Goal: Task Accomplishment & Management: Complete application form

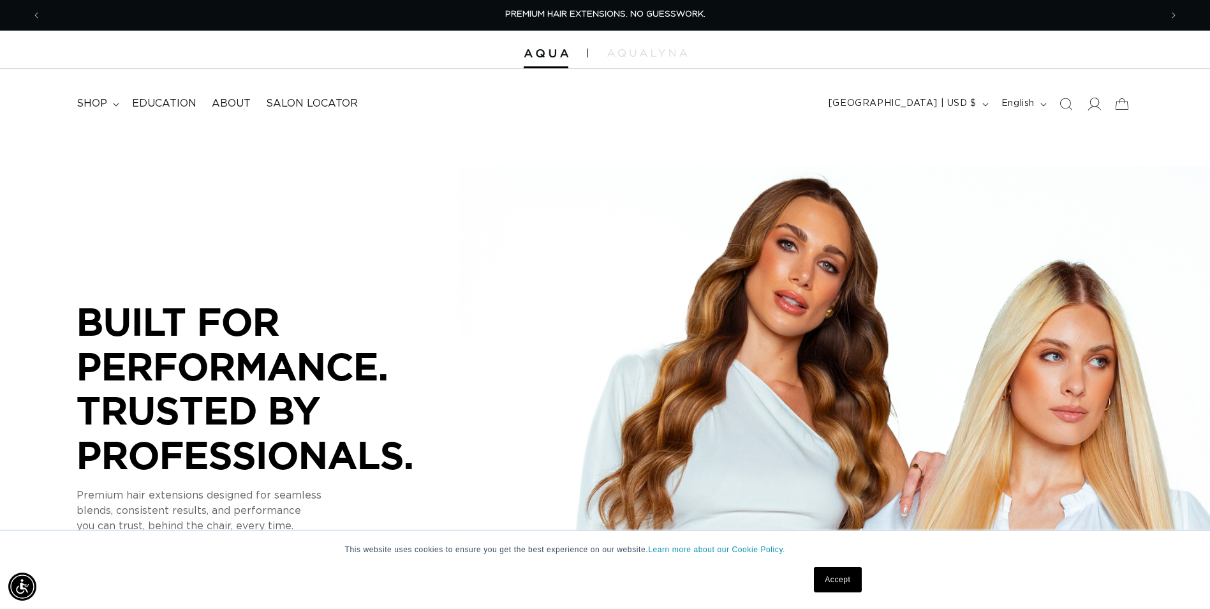
click at [1094, 106] on icon at bounding box center [1093, 103] width 13 height 13
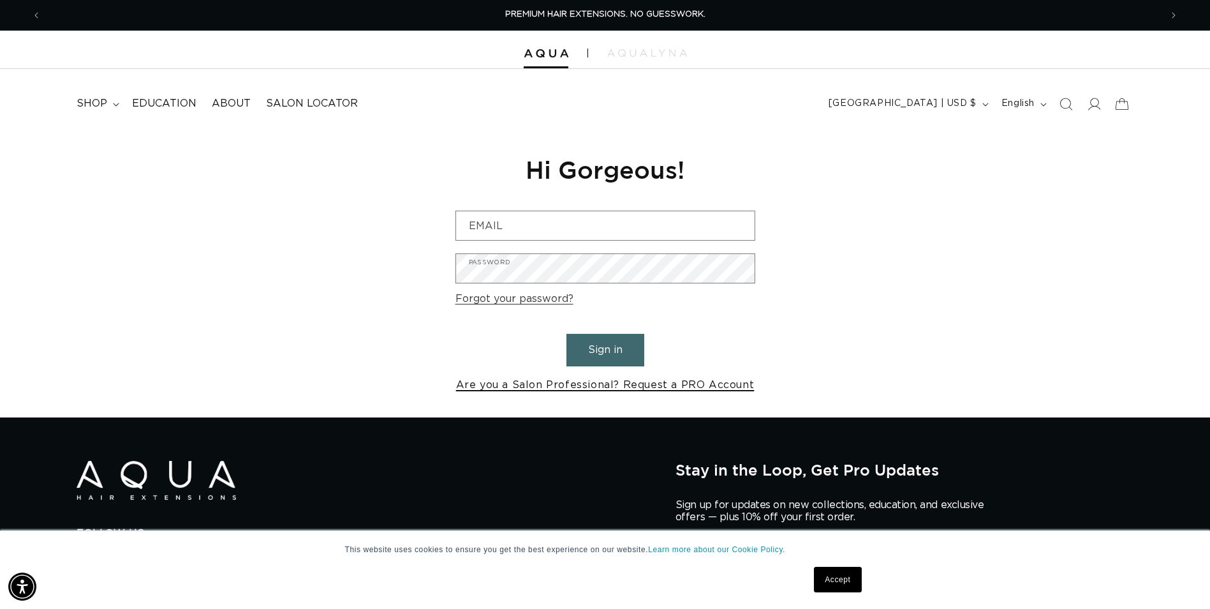
click at [584, 387] on link "Are you a Salon Professional? Request a PRO Account" at bounding box center [605, 385] width 299 height 19
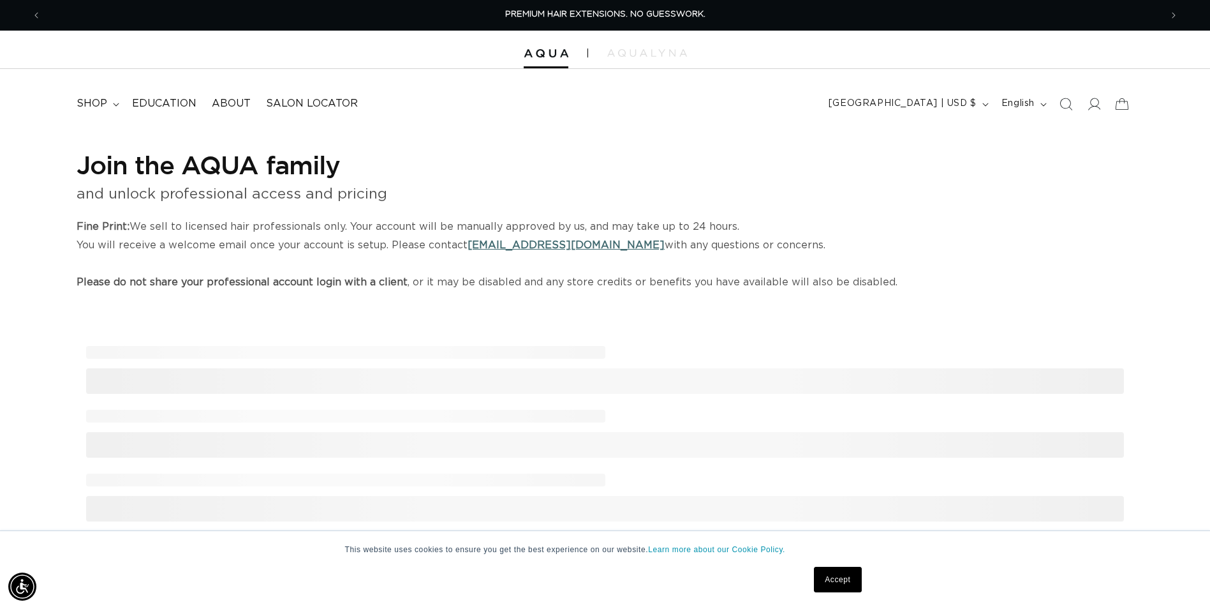
select select "US"
select select "[GEOGRAPHIC_DATA]"
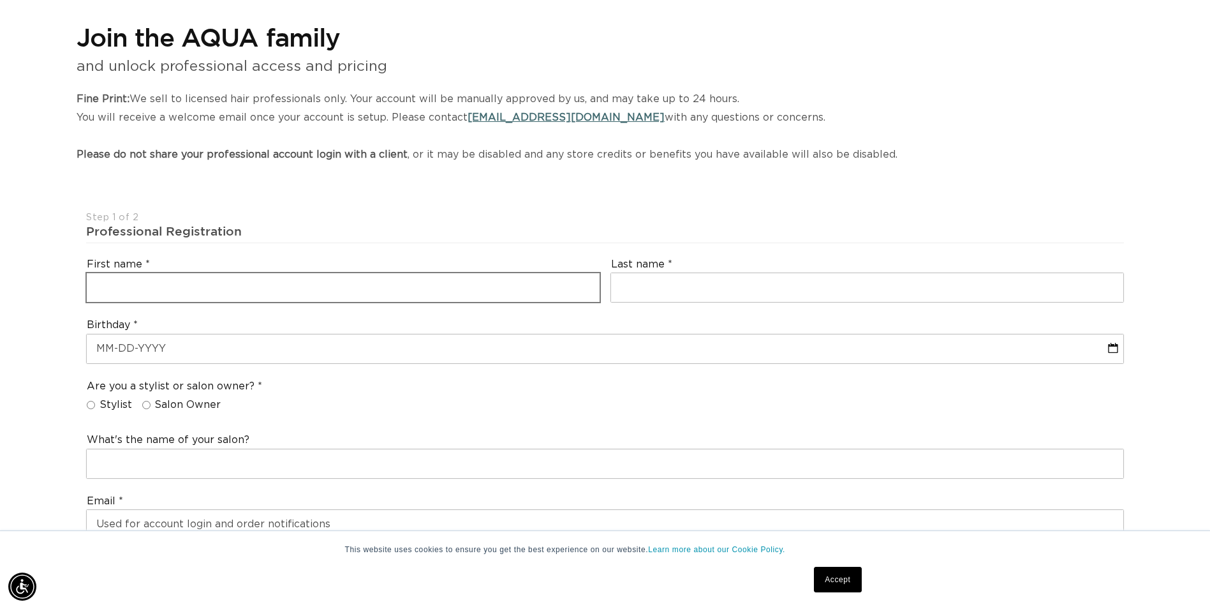
scroll to position [255, 0]
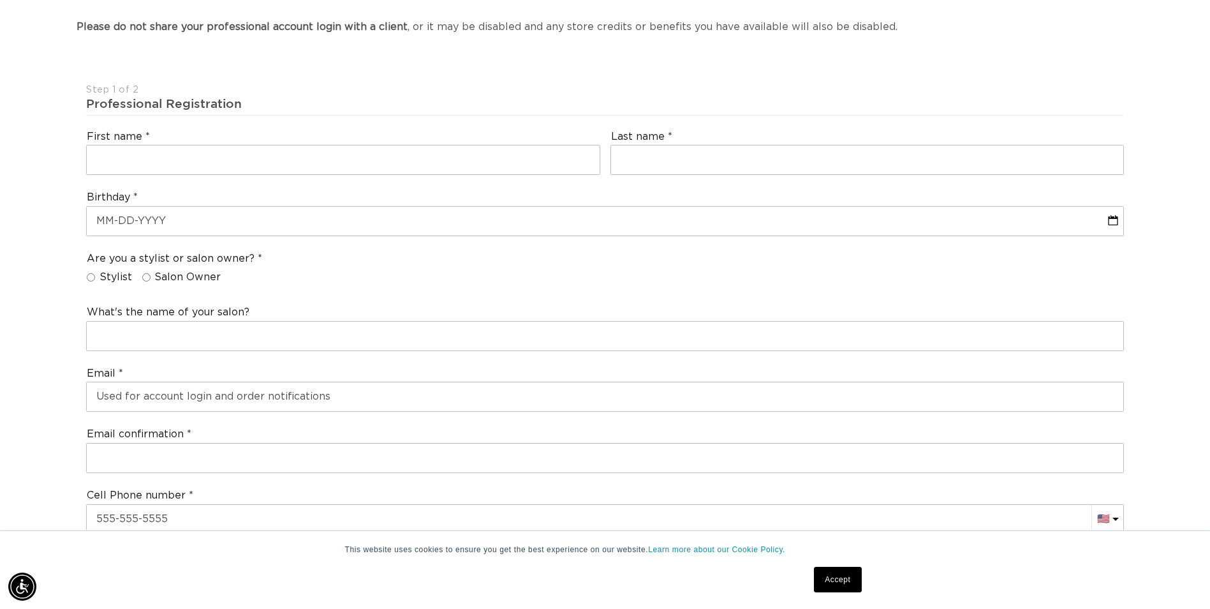
click at [147, 270] on fieldset "Are you a stylist or salon owner? Stylist Salon Owner" at bounding box center [174, 270] width 175 height 37
click at [146, 276] on input "Salon Owner" at bounding box center [146, 277] width 8 height 8
radio input "true"
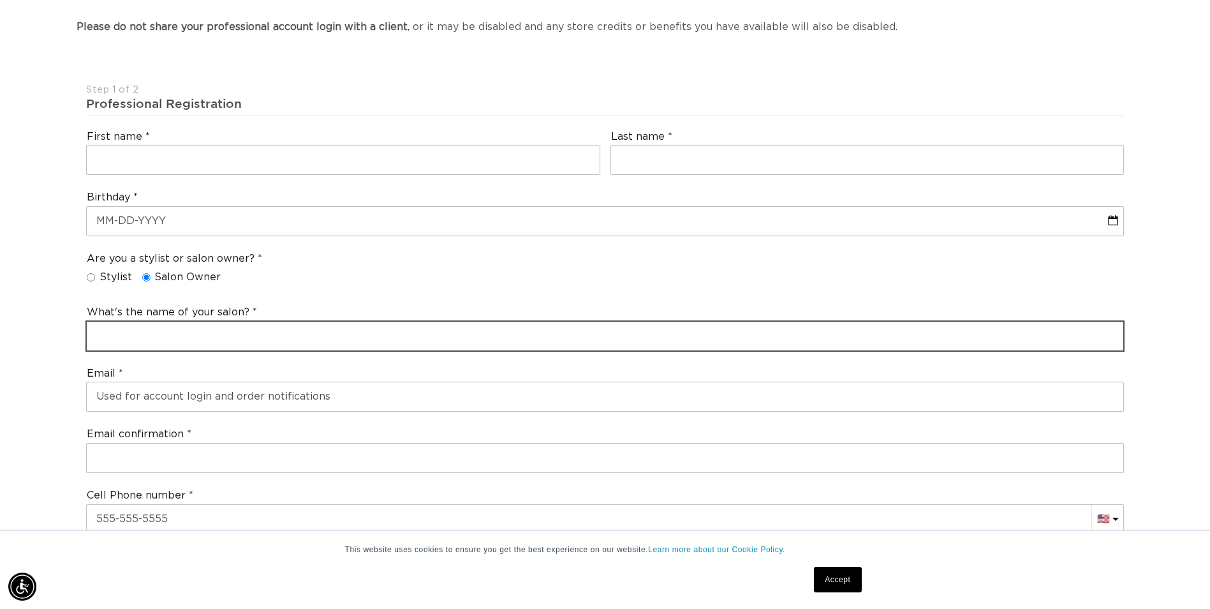
click at [165, 341] on input "text" at bounding box center [605, 336] width 1037 height 29
type input "Vanity Salon"
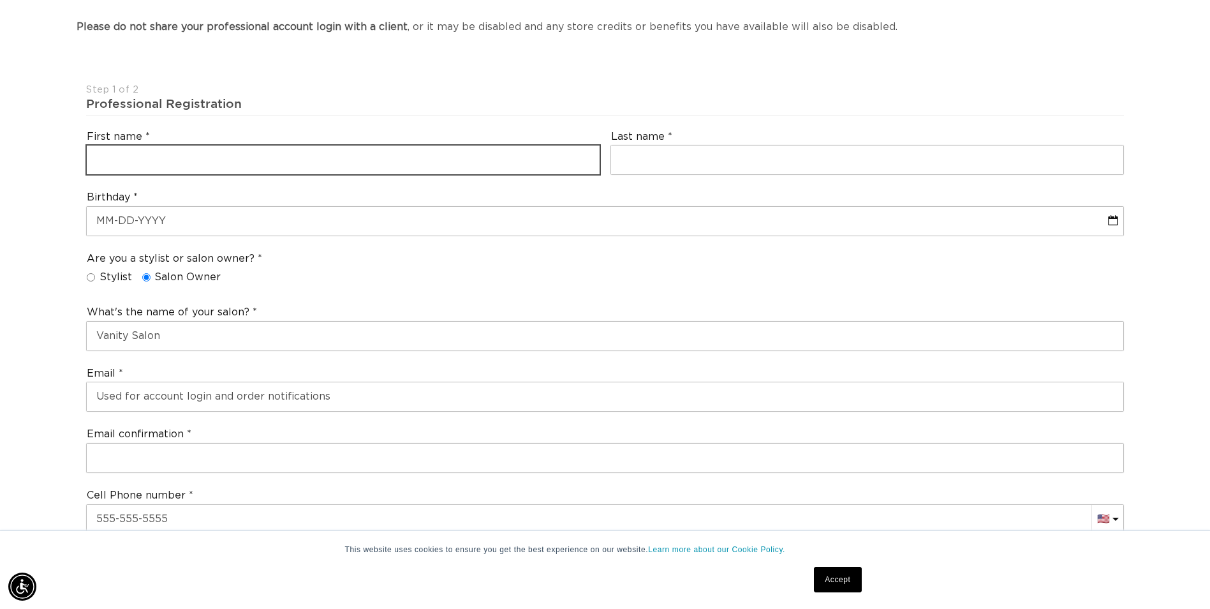
click at [173, 163] on input "text" at bounding box center [343, 159] width 513 height 29
type input "McKenzie"
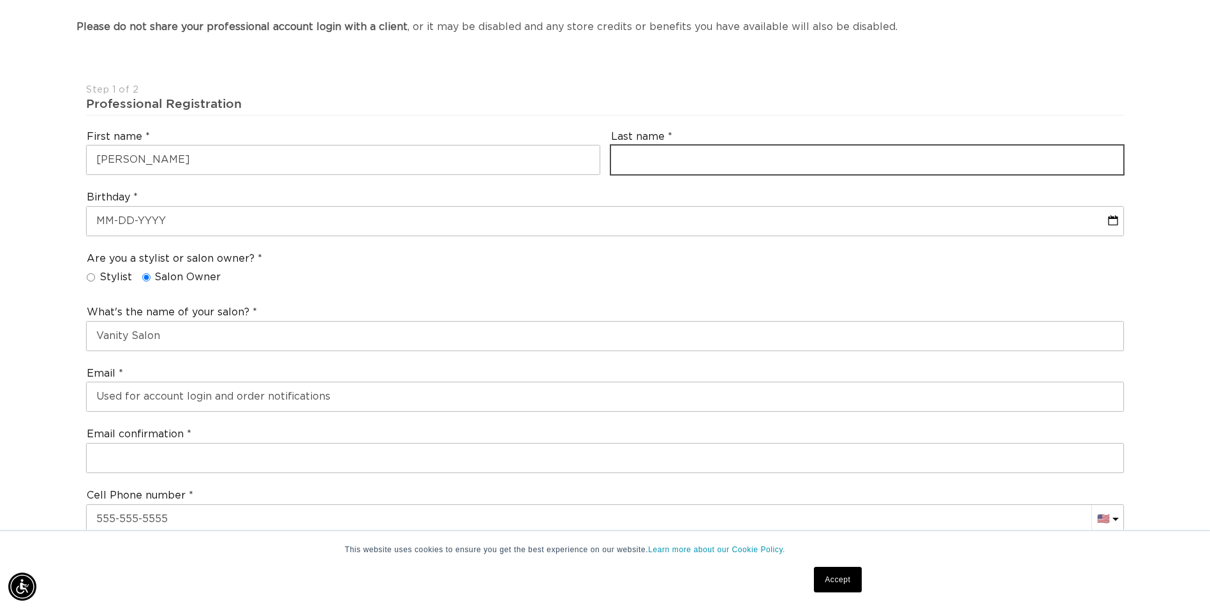
click at [639, 155] on input "text" at bounding box center [867, 159] width 513 height 29
type input "Evans"
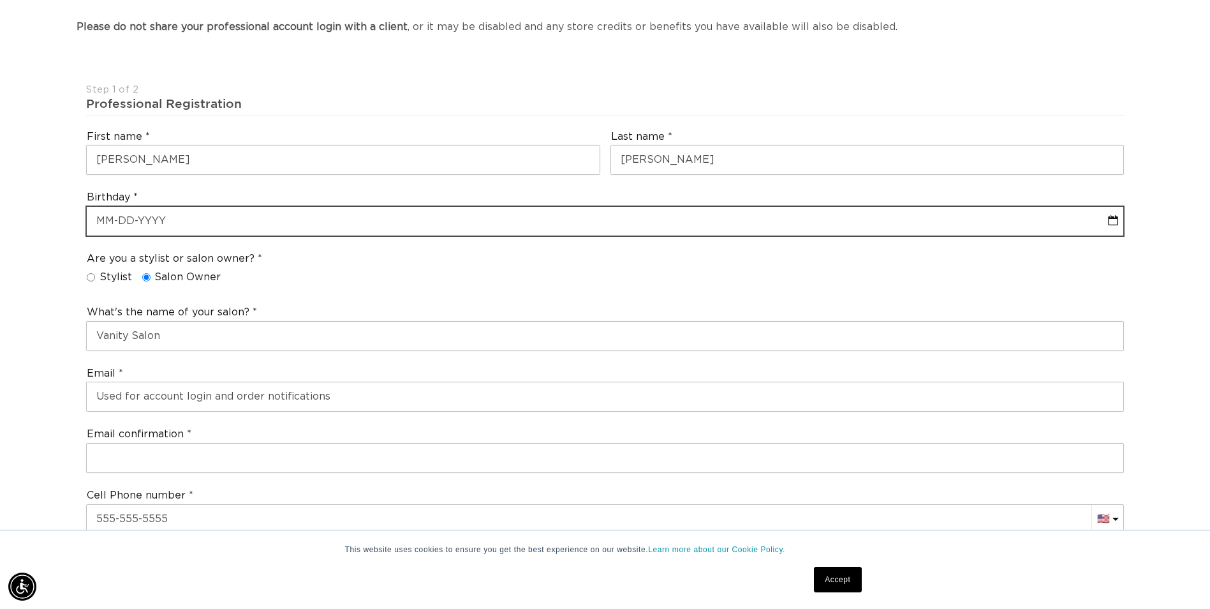
click at [389, 217] on input "text" at bounding box center [605, 221] width 1037 height 29
select select "9"
select select "2025"
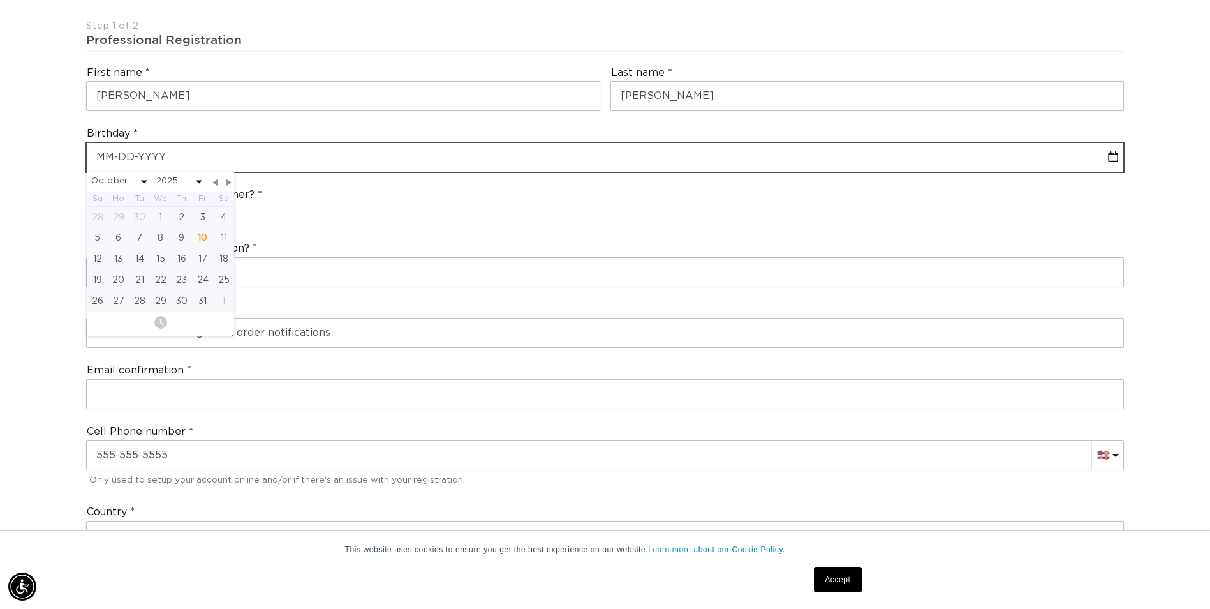
scroll to position [383, 0]
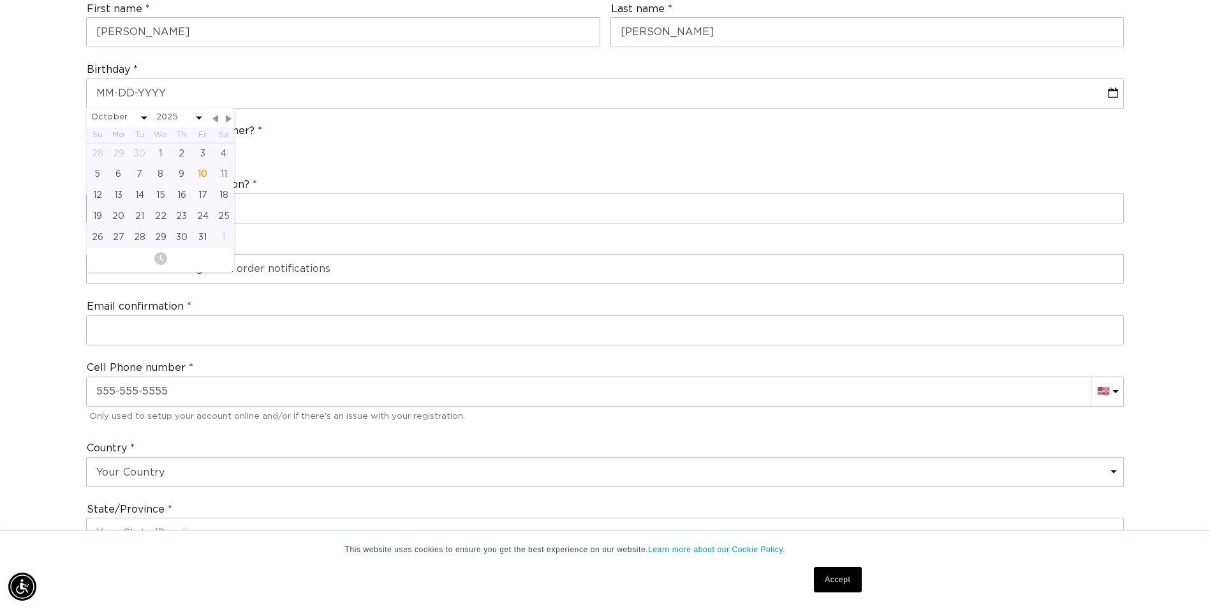
click at [405, 345] on div "Email confirmation" at bounding box center [605, 322] width 1048 height 56
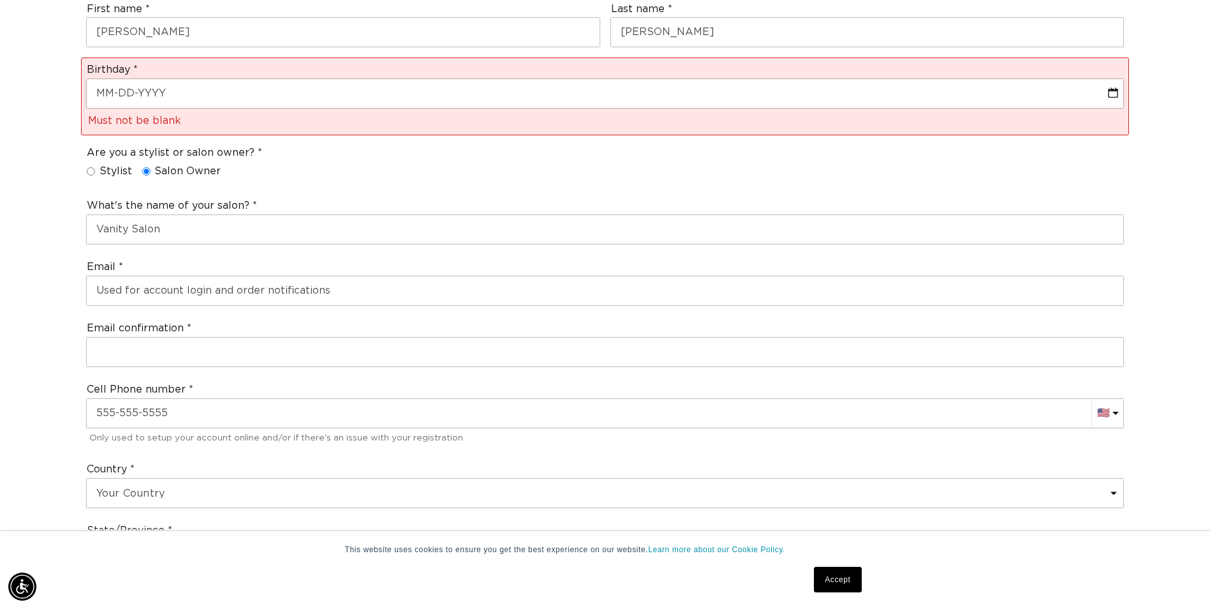
click at [362, 367] on div "Email confirmation" at bounding box center [605, 344] width 1048 height 56
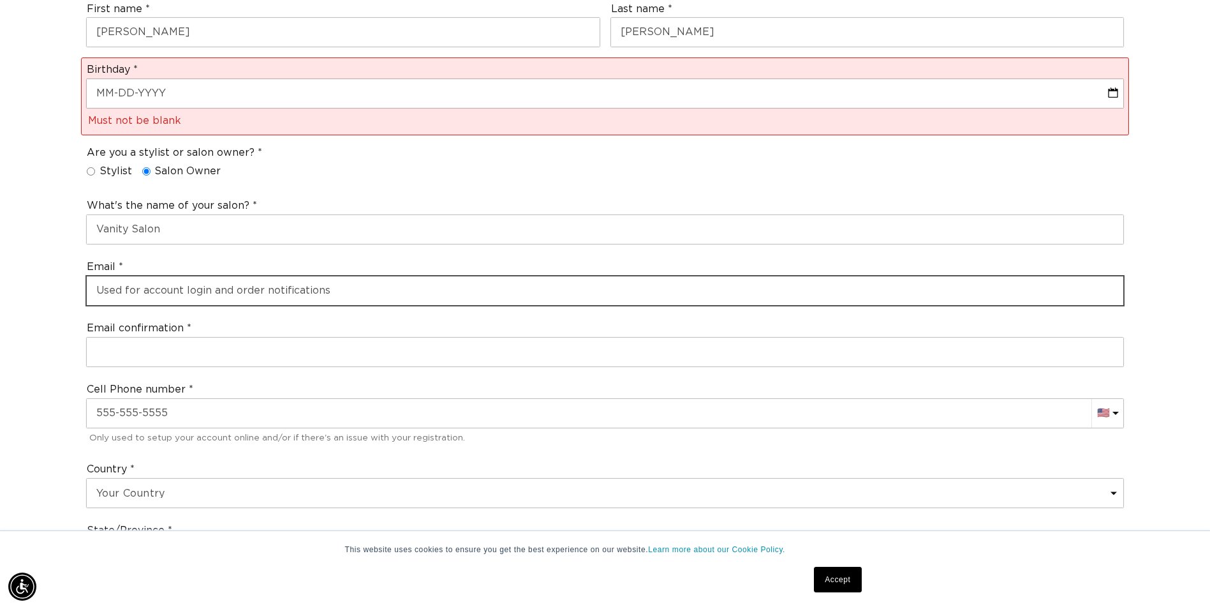
click at [348, 298] on input "email" at bounding box center [605, 290] width 1037 height 29
type input "vanitysalonmemphis@gmail.com"
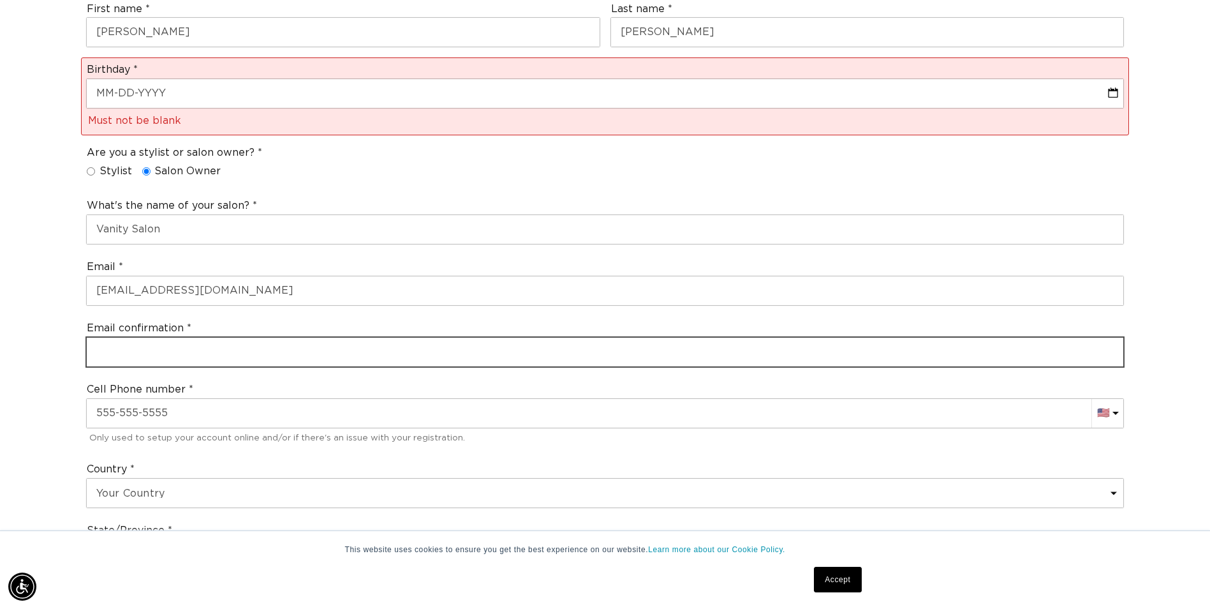
type input "vanitysalonmemphis@gmail.com"
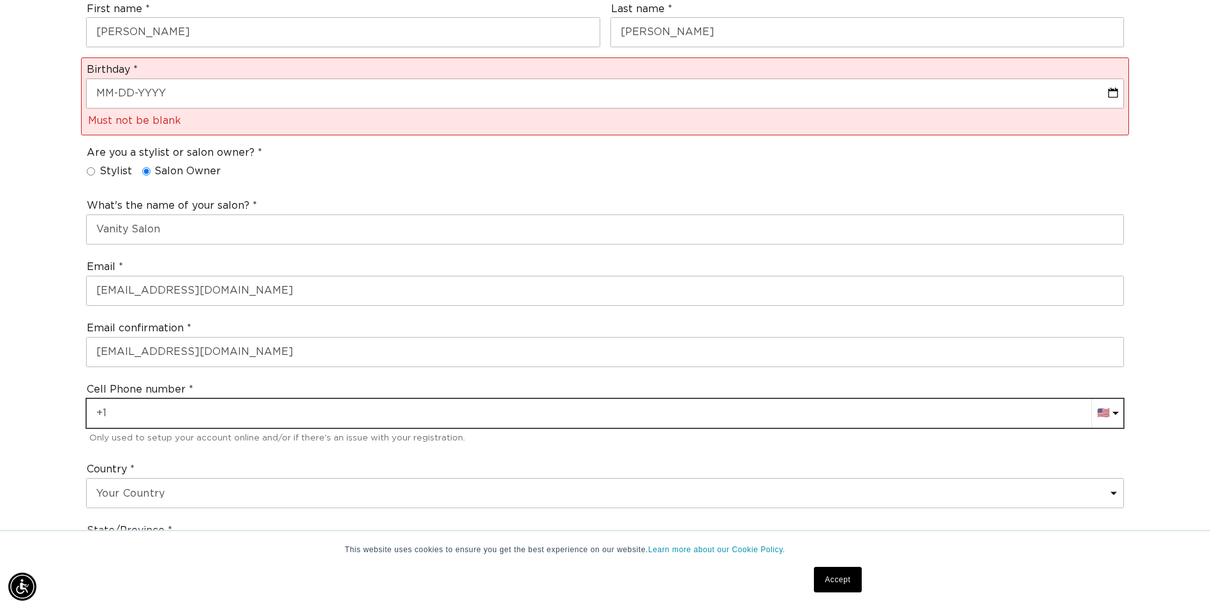
click at [263, 411] on input "+1" at bounding box center [605, 413] width 1037 height 29
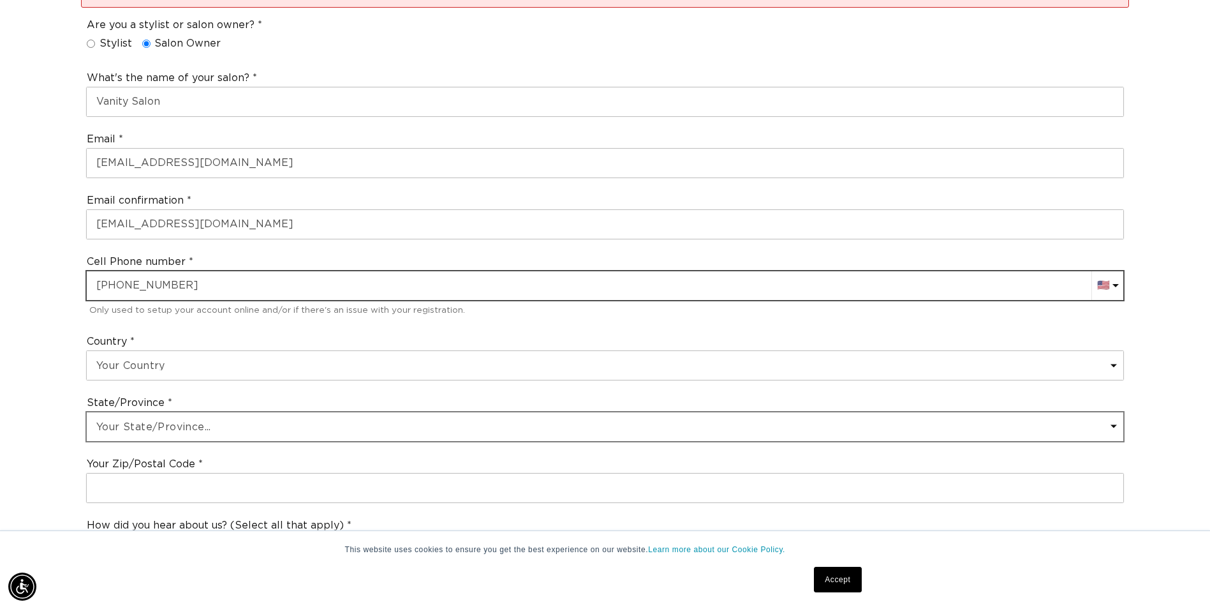
type input "+1 901 373 8182"
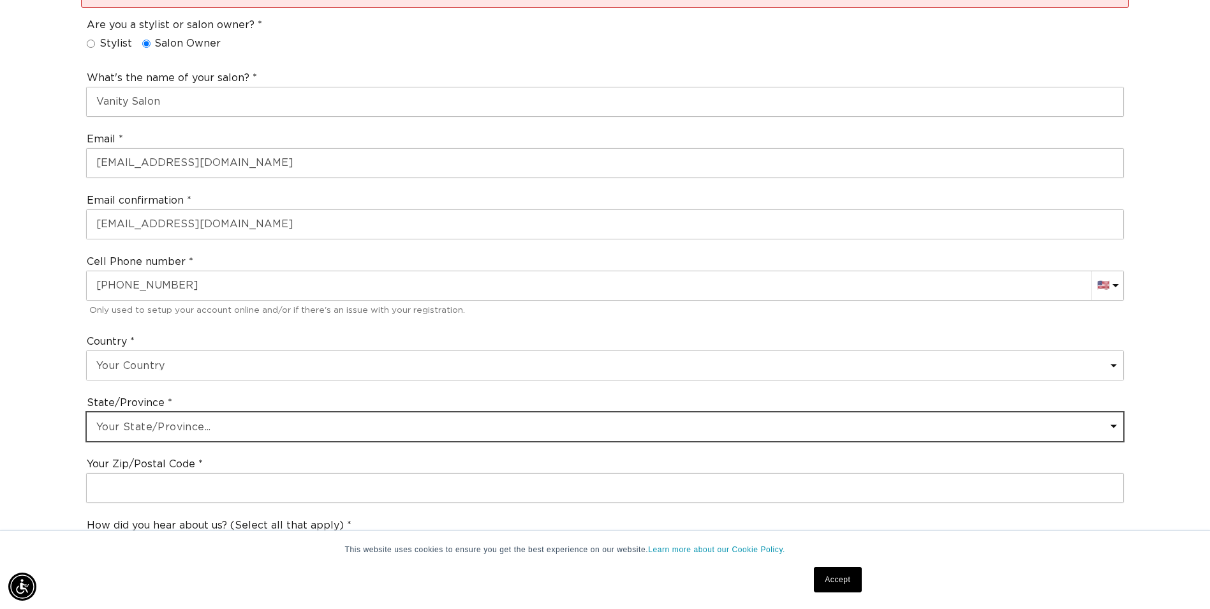
click at [198, 432] on select "Your State/Province... Alabama Alaska American Samoa Arizona Arkansas Californi…" at bounding box center [605, 426] width 1037 height 29
select select "Tennessee"
click at [87, 412] on select "Your State/Province... Alabama Alaska American Samoa Arizona Arkansas Californi…" at bounding box center [605, 426] width 1037 height 29
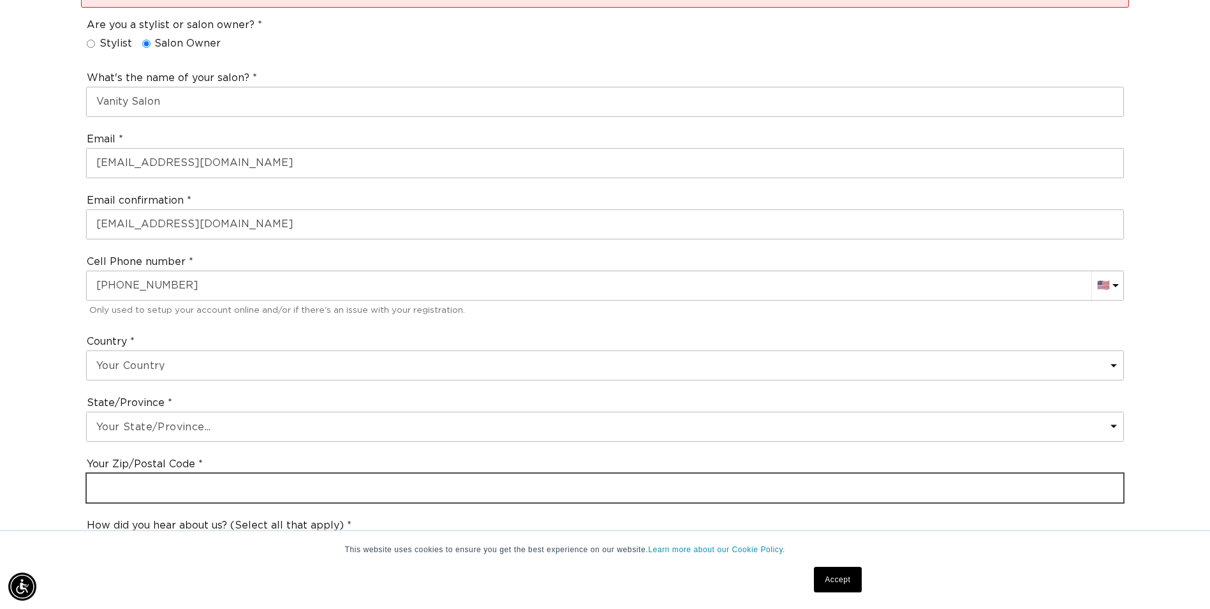
click at [246, 501] on input "text" at bounding box center [605, 487] width 1037 height 29
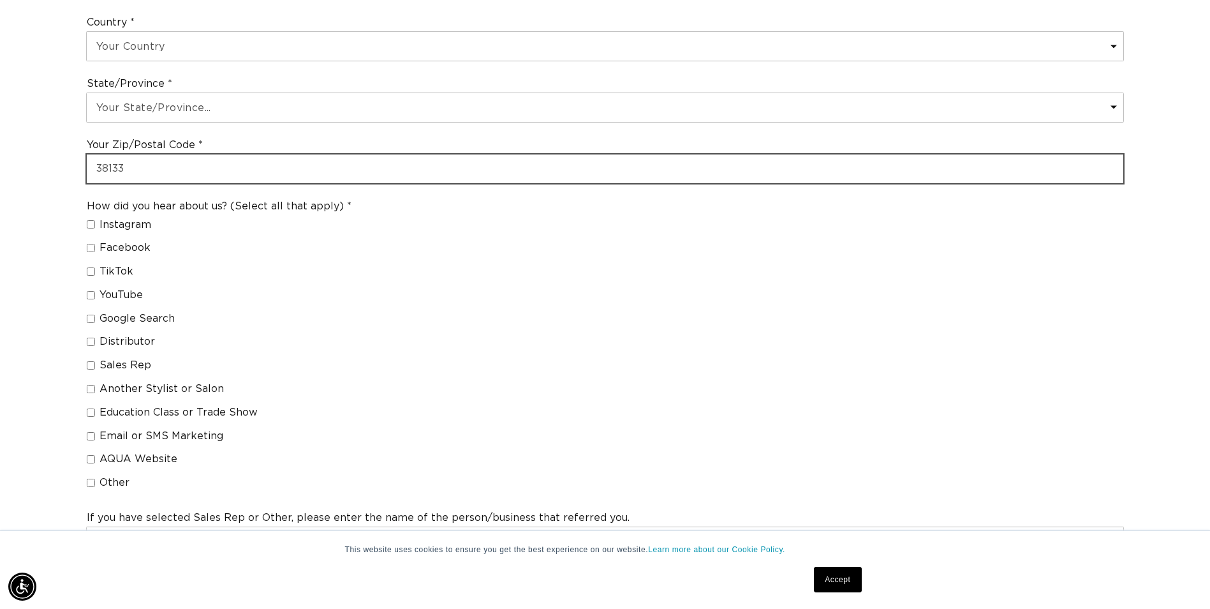
type input "38133"
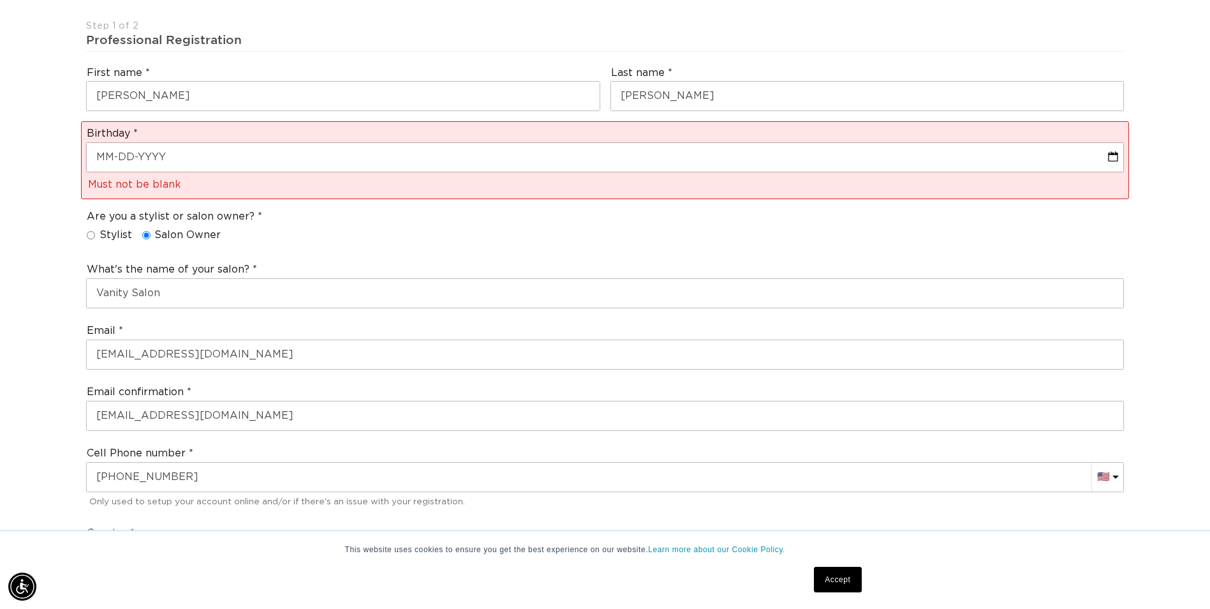
scroll to position [255, 0]
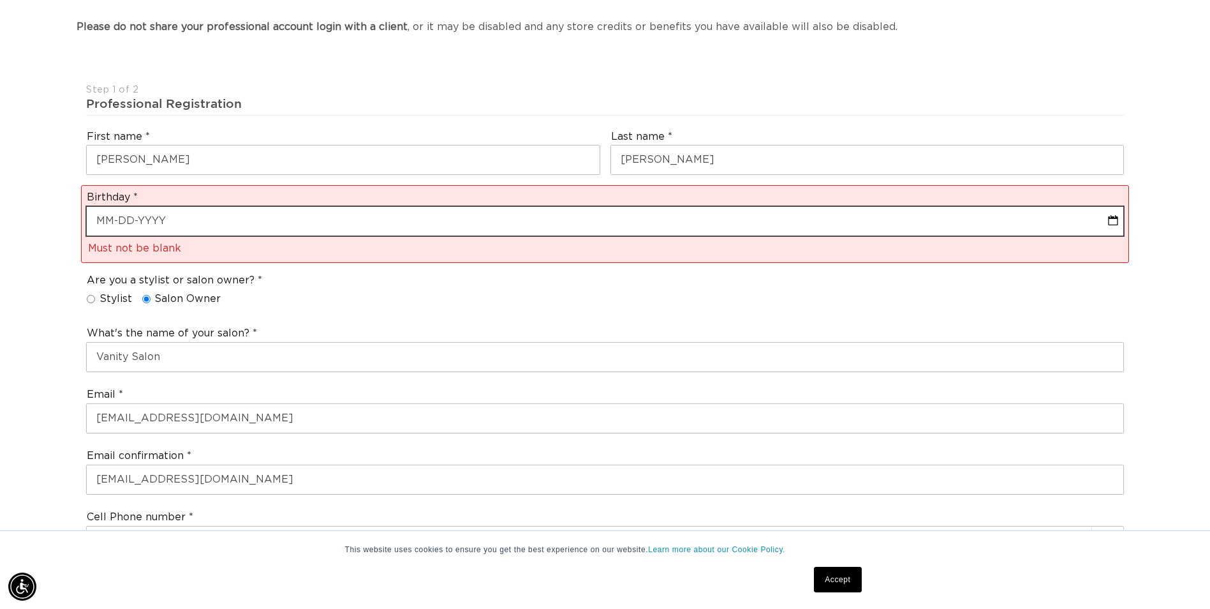
click at [204, 223] on input "text" at bounding box center [605, 221] width 1037 height 29
select select "9"
select select "2025"
select select "9"
select select "2025"
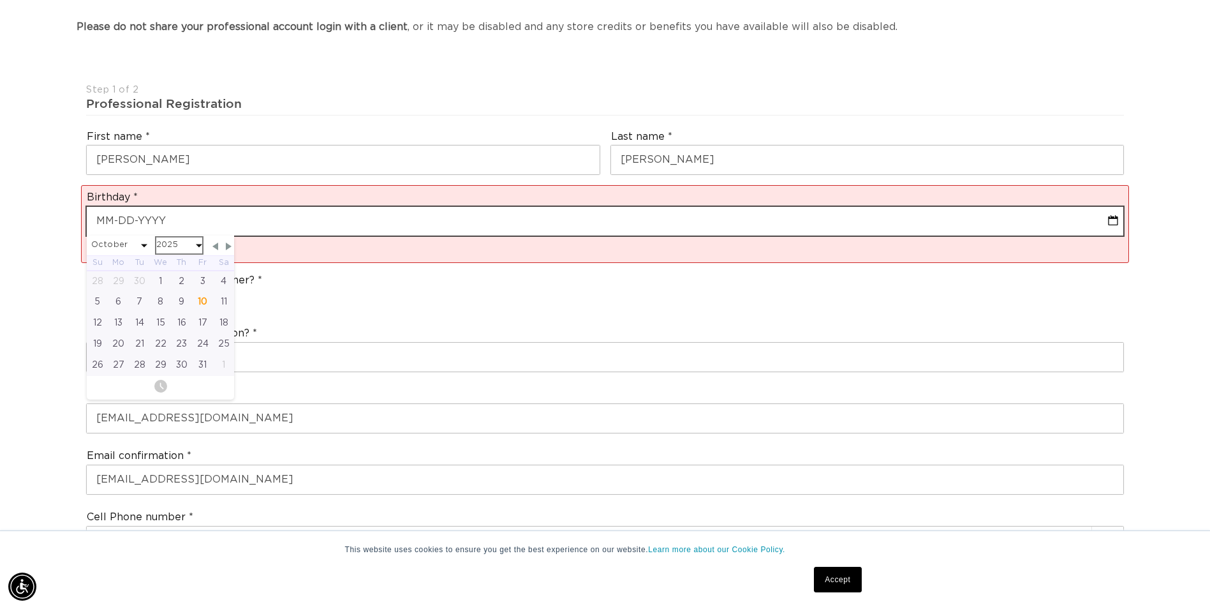
type input "0"
select select "9"
select select "2025"
type input "07"
select select "9"
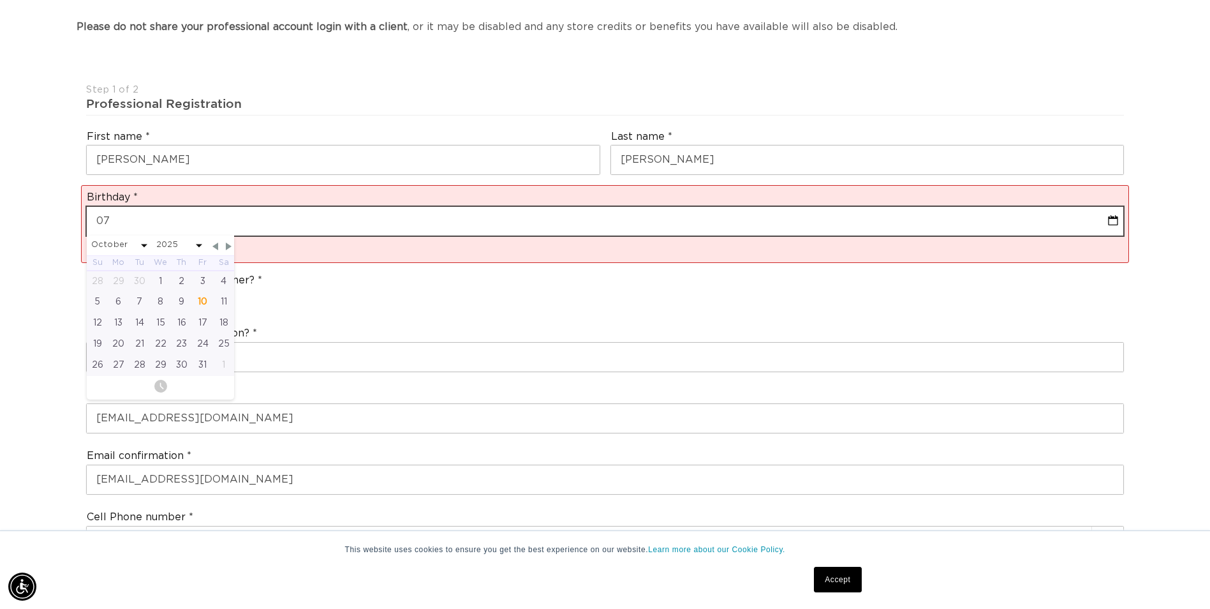
select select "2025"
type input "07-1"
select select "9"
select select "2025"
type input "07-12"
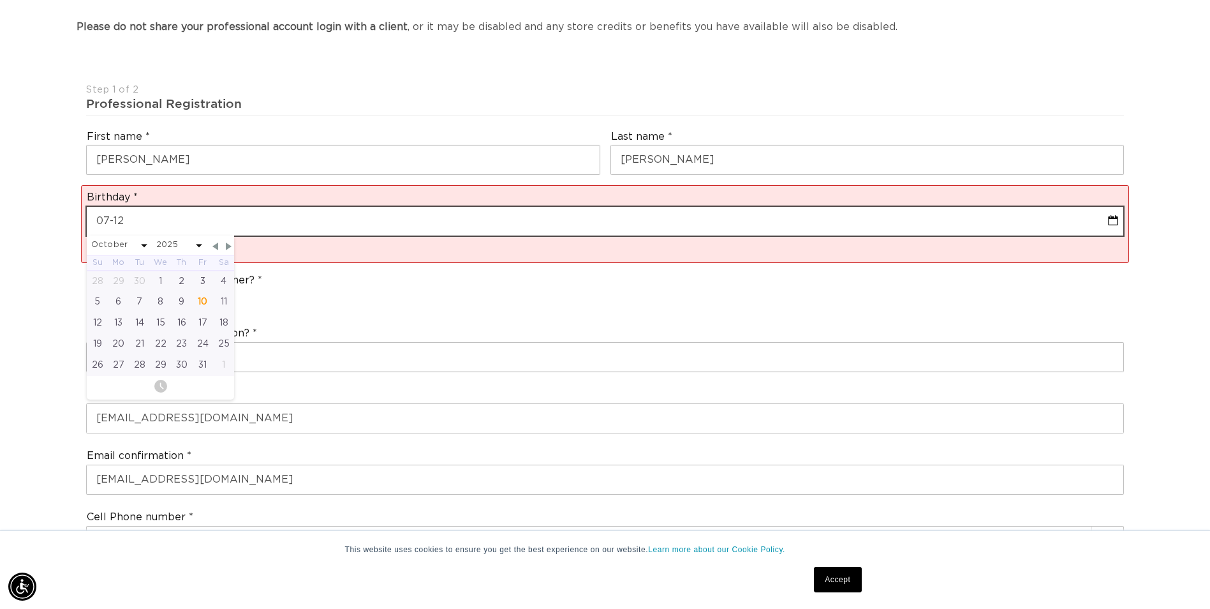
select select "9"
select select "2025"
type input "07-12-19"
select select "9"
select select "2025"
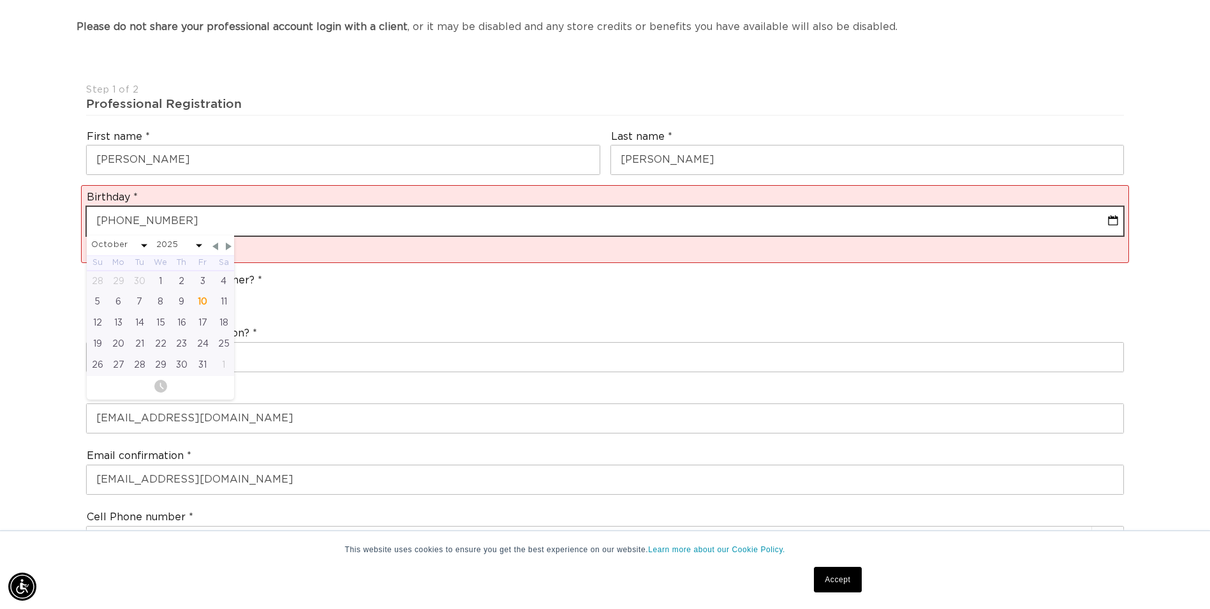
type input "07-12-1986"
select select "6"
select select "1986"
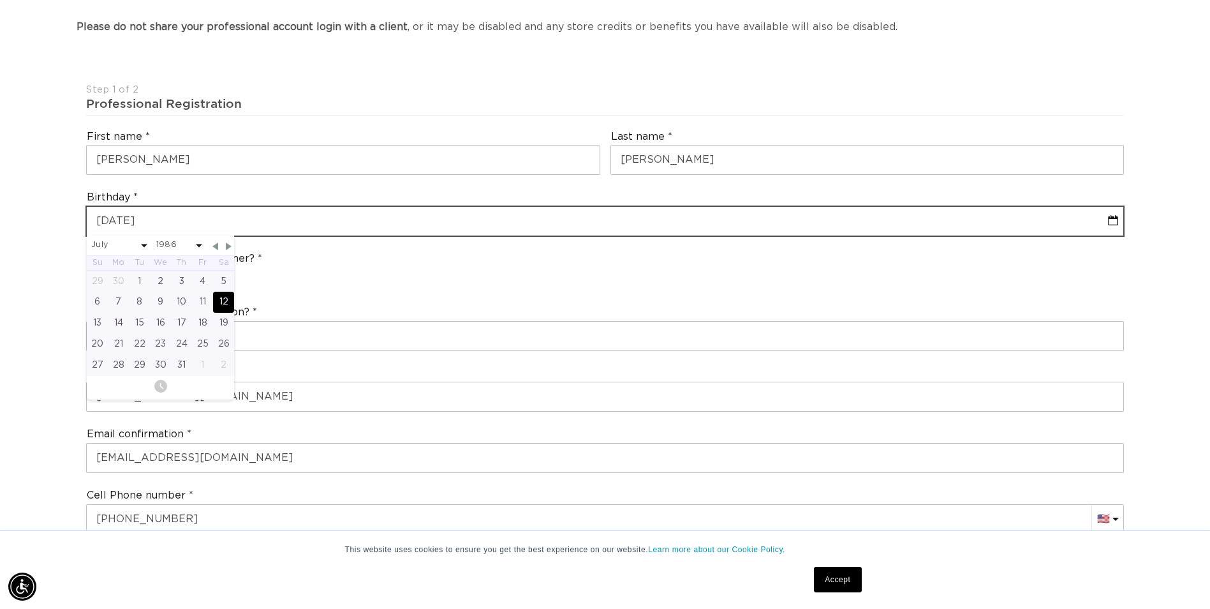
type input "07-12-1986"
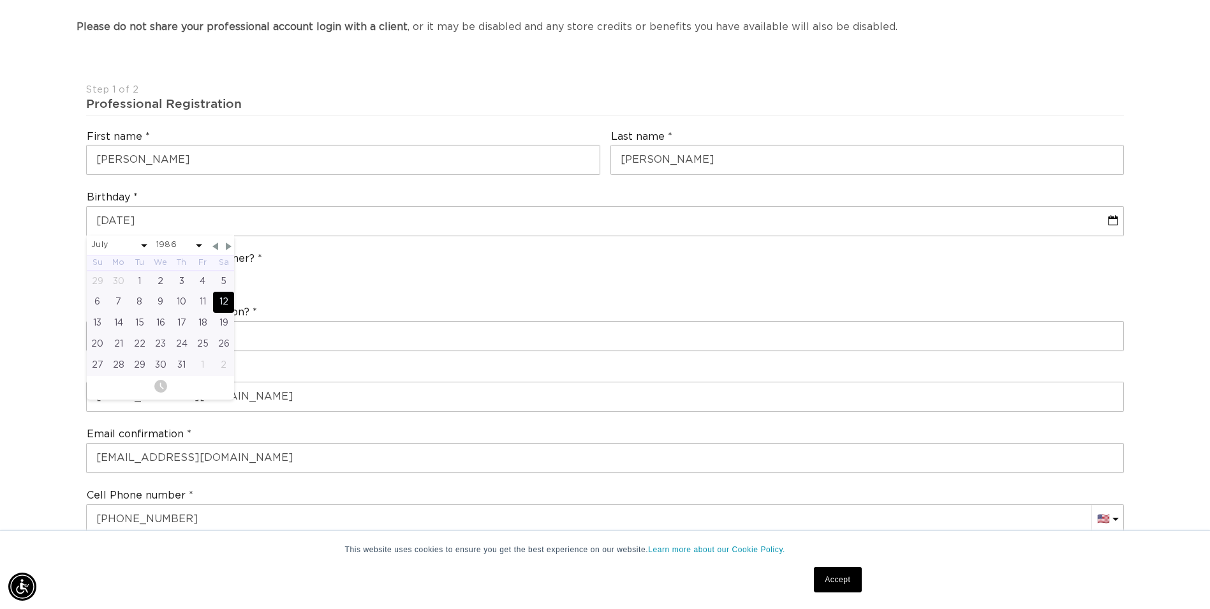
click at [193, 189] on div "Birthday 07-12-1986 January February March April May June July August September…" at bounding box center [605, 213] width 1048 height 56
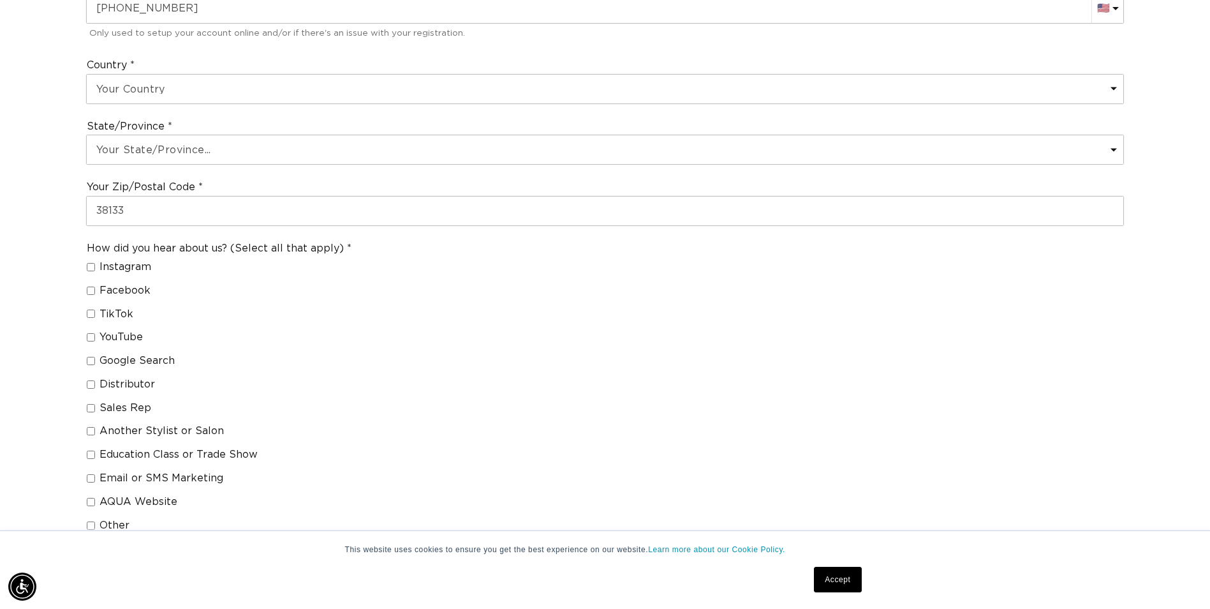
scroll to position [829, 0]
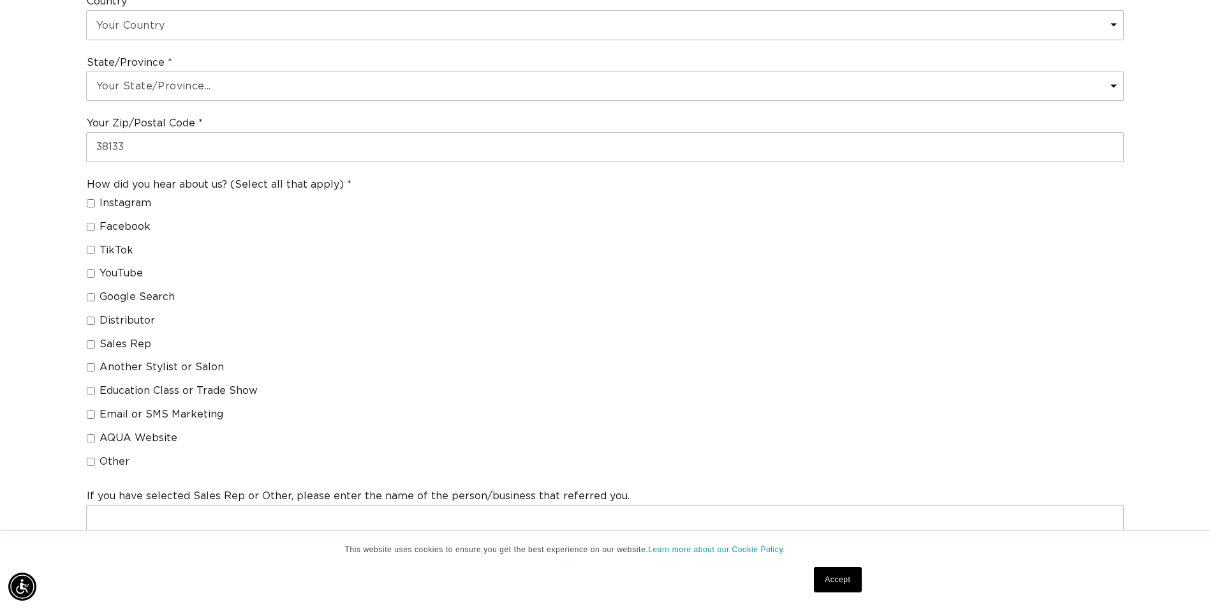
click at [93, 364] on input "Another Stylist or Salon" at bounding box center [91, 367] width 8 height 8
checkbox input "true"
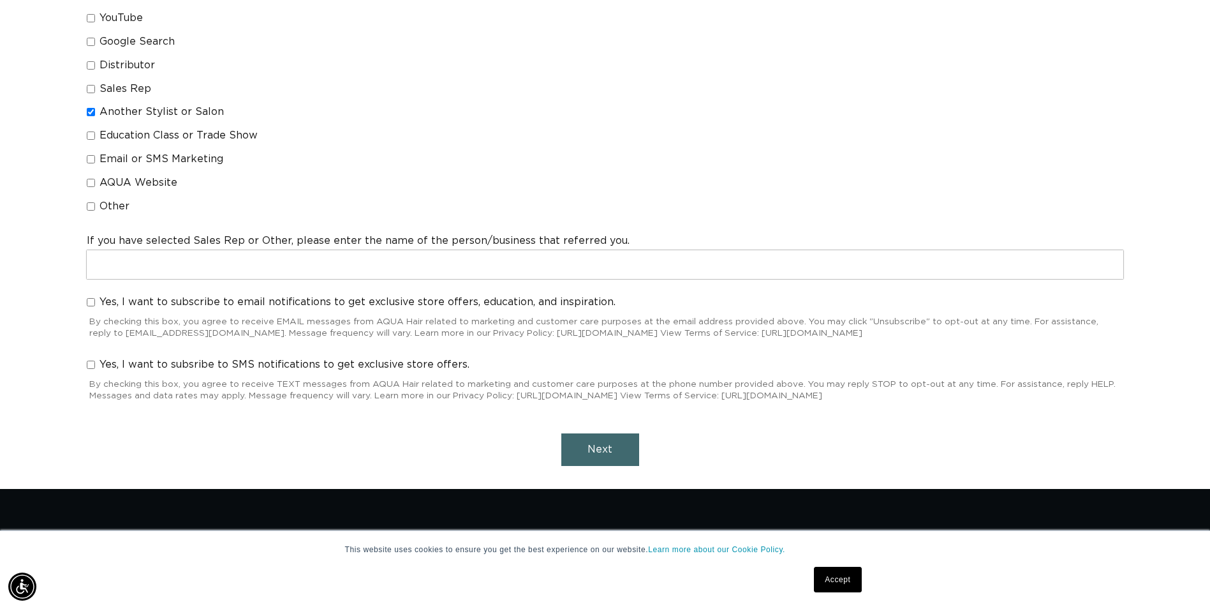
scroll to position [1148, 0]
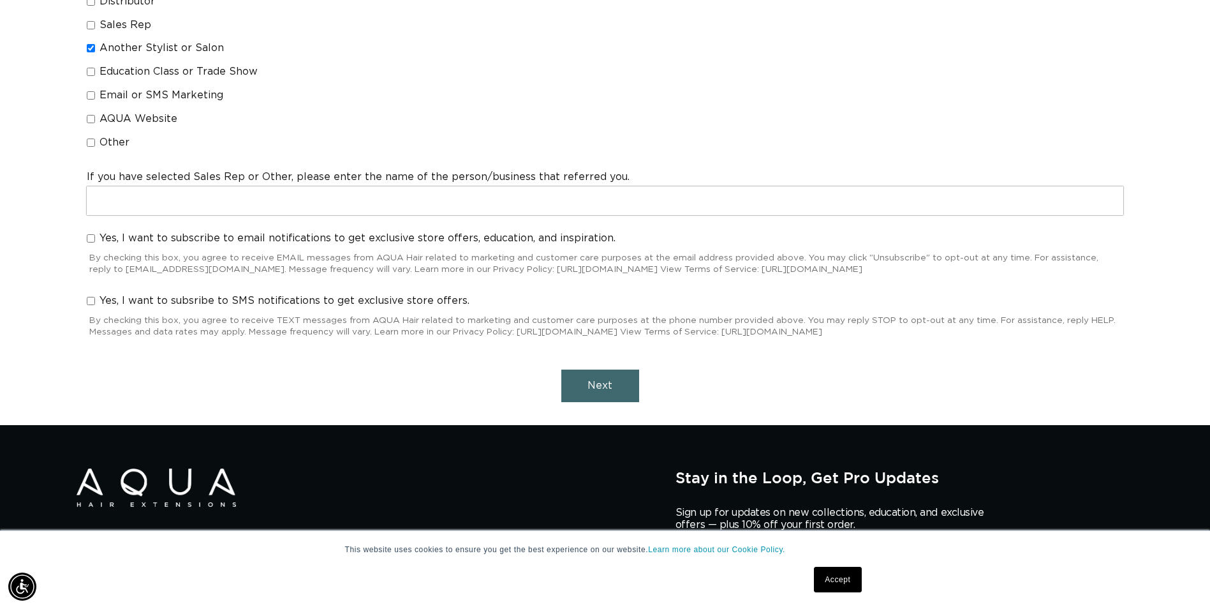
click at [91, 236] on input "Yes, I want to subscribe to email notifications to get exclusive store offers, …" at bounding box center [91, 238] width 8 height 8
checkbox input "true"
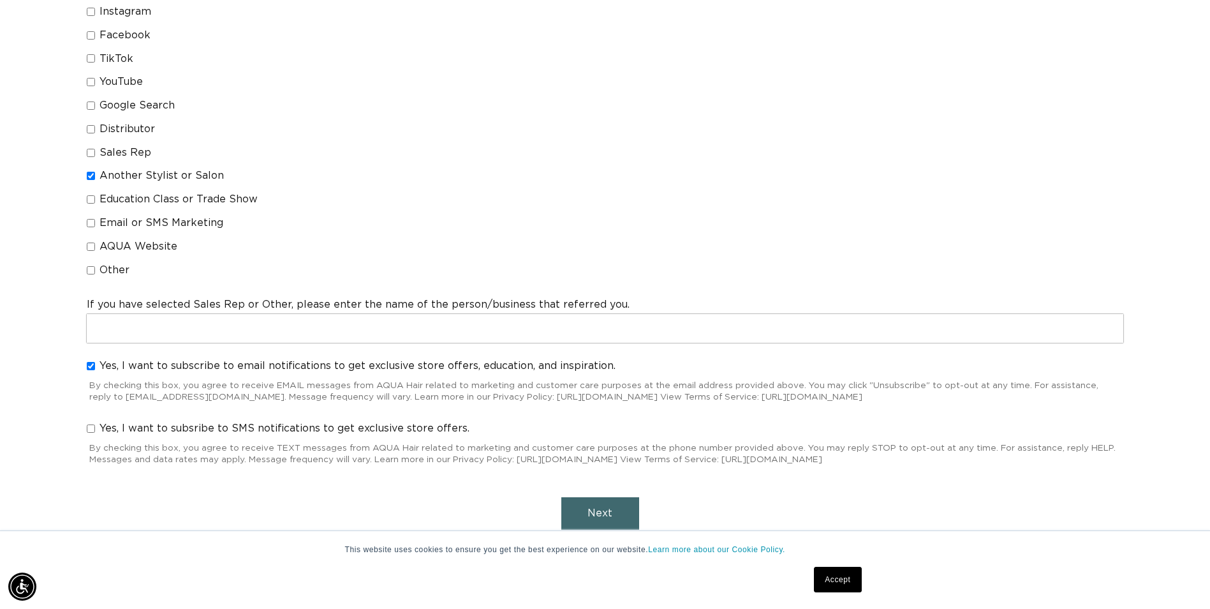
scroll to position [1085, 0]
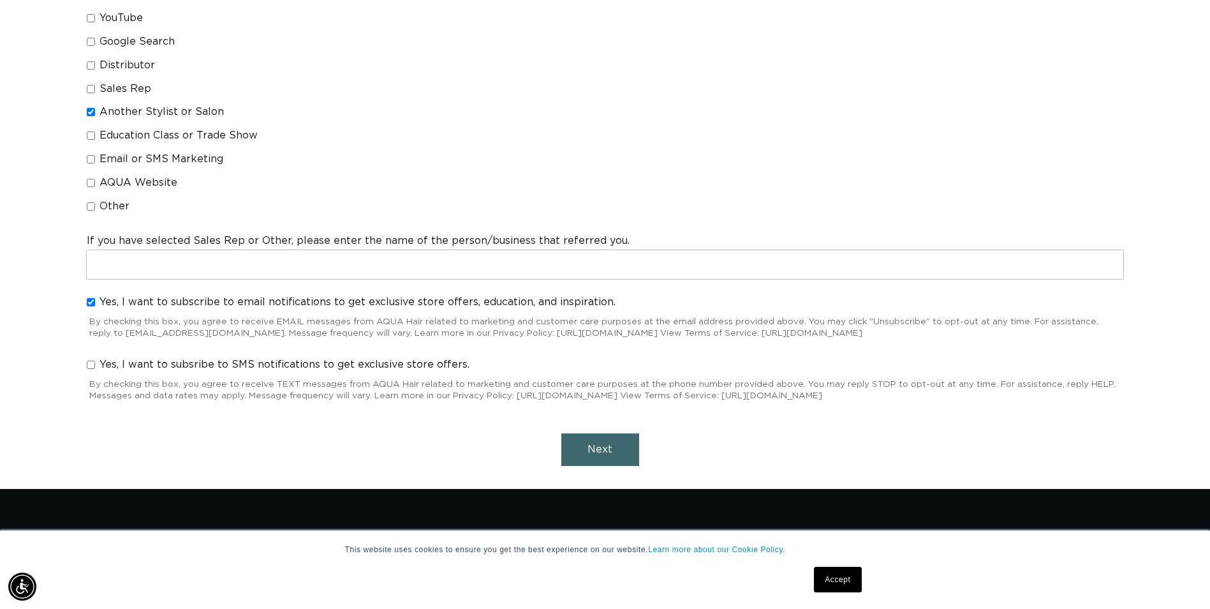
click at [611, 457] on button "Next" at bounding box center [600, 449] width 78 height 33
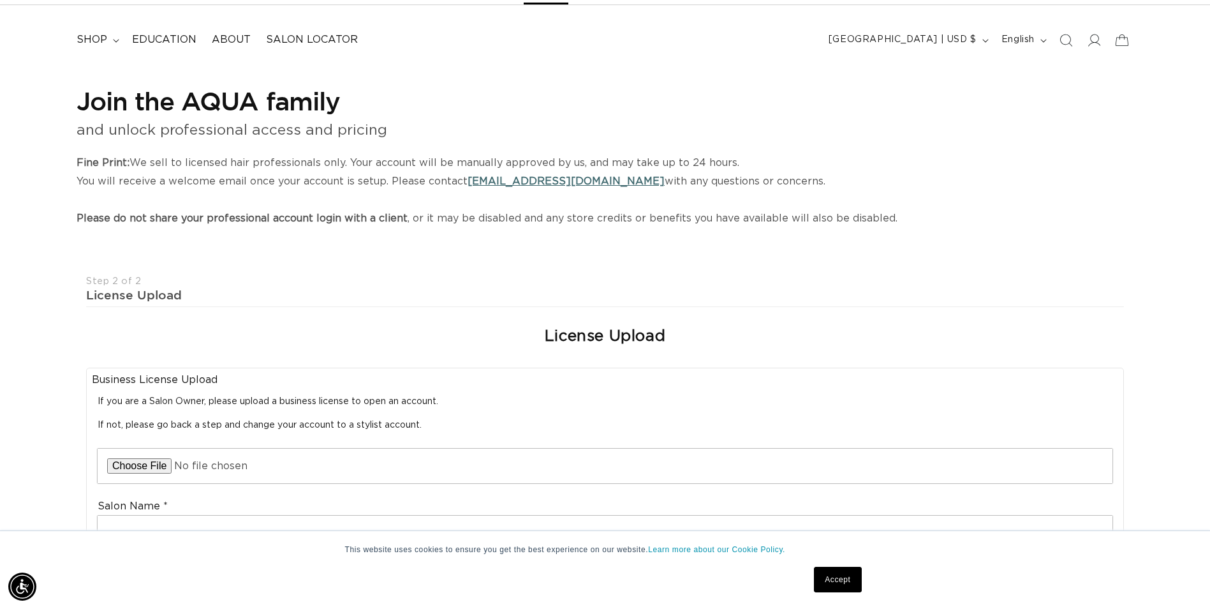
scroll to position [191, 0]
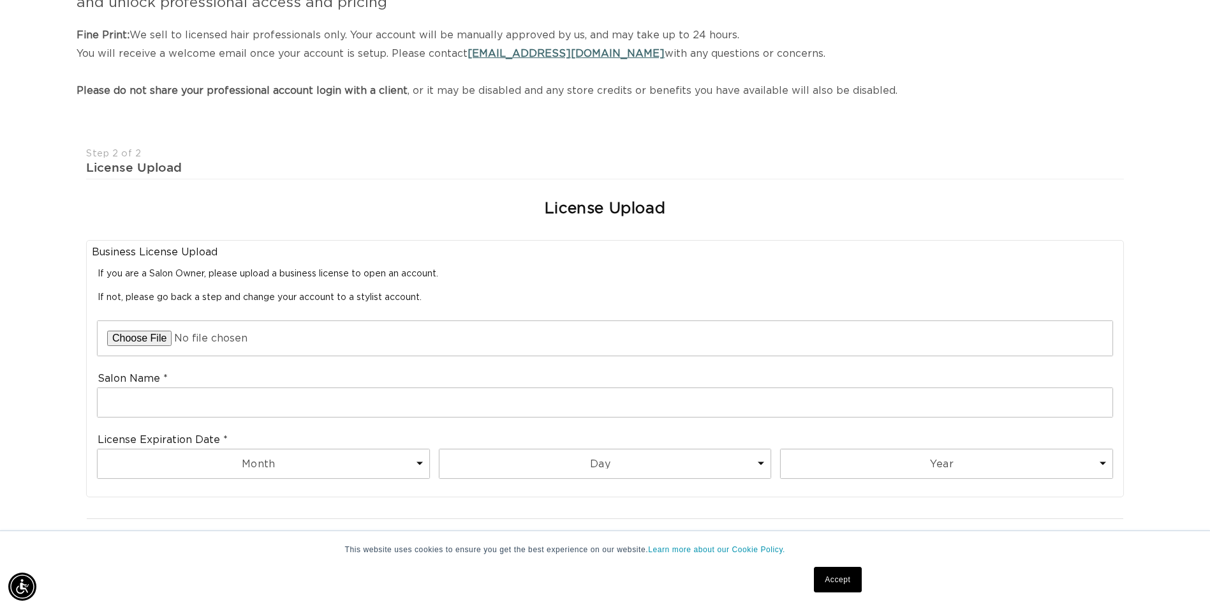
click at [155, 420] on div "Salon Name" at bounding box center [605, 394] width 1027 height 56
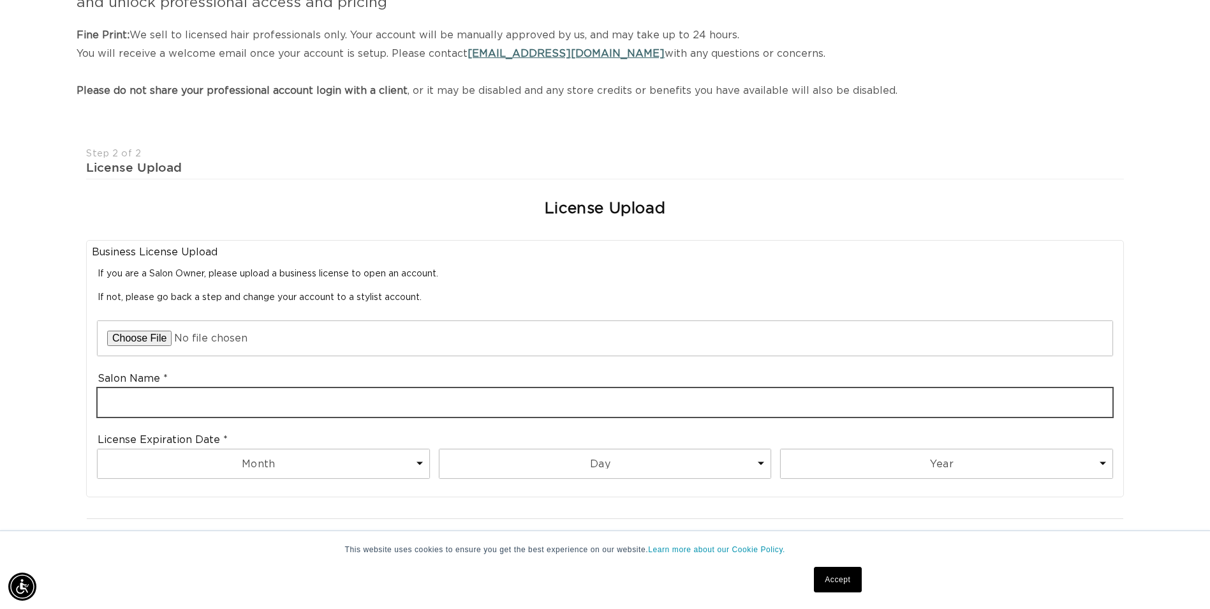
click at [156, 394] on input "text" at bounding box center [605, 402] width 1015 height 29
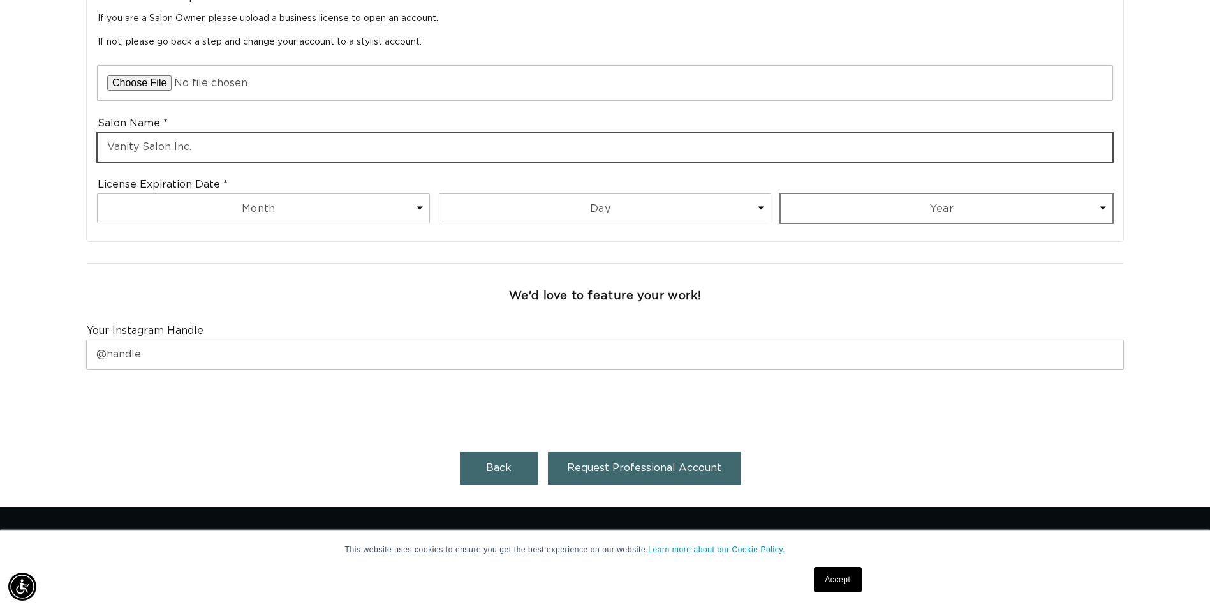
type input "Vanity Salon Inc."
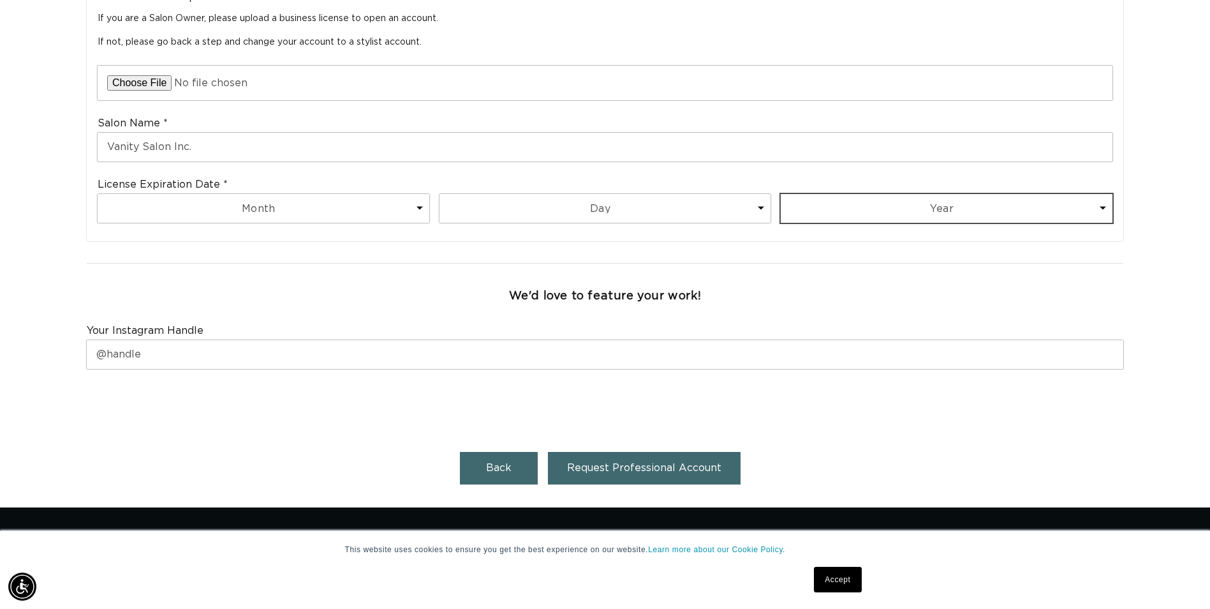
click at [901, 204] on select "Year 2025 2026 2027 2028 2029 2030 2031 2032 2033 2034 2035 2036 2037 2038 2039…" at bounding box center [947, 208] width 332 height 29
select select "2026"
click at [781, 194] on select "Year 2025 2026 2027 2028 2029 2030 2031 2032 2033 2034 2035 2036 2037 2038 2039…" at bounding box center [947, 208] width 332 height 29
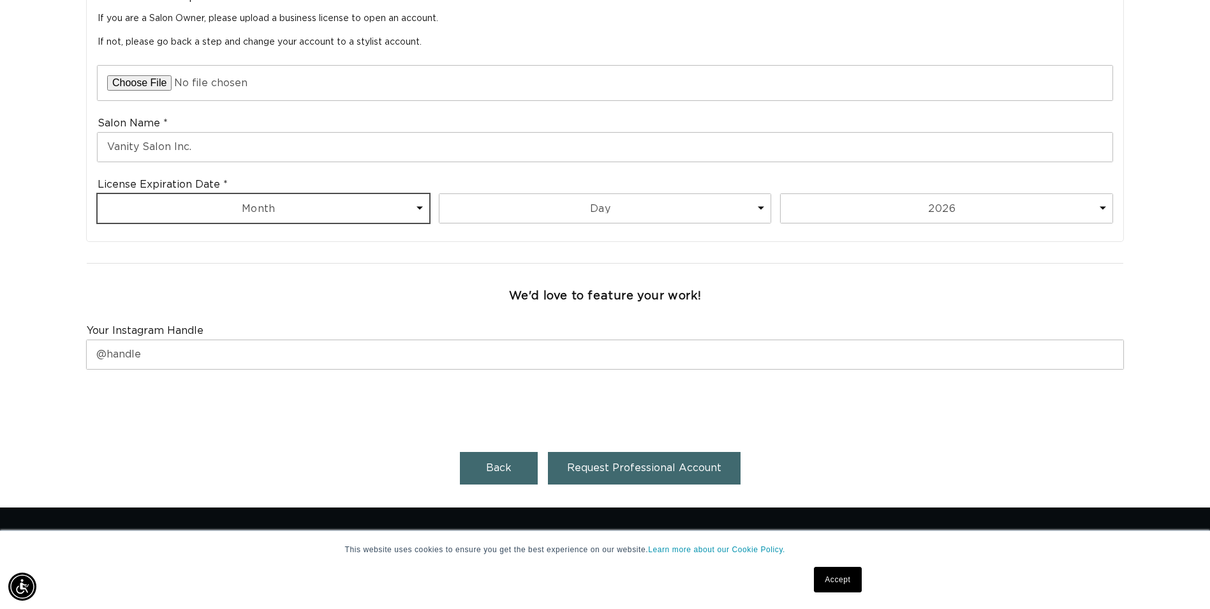
click at [318, 200] on select "Month 1 2 3 4 5 6 7 8 9 10 11 12" at bounding box center [264, 208] width 332 height 29
click at [316, 200] on select "Month 1 2 3 4 5 6 7 8 9 10 11 12" at bounding box center [264, 208] width 332 height 29
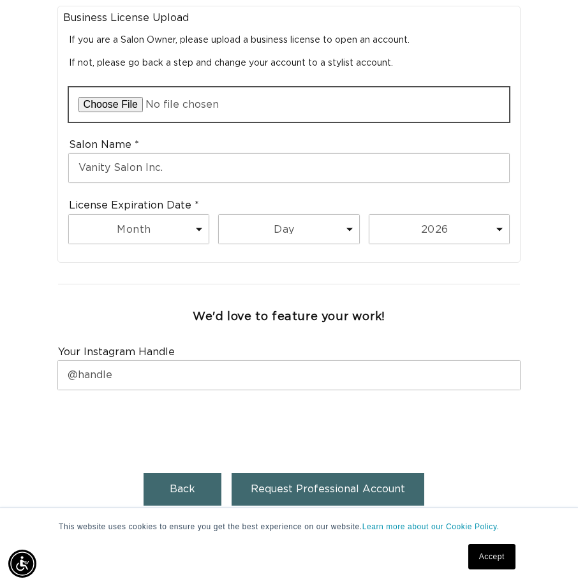
click at [122, 107] on input "file" at bounding box center [289, 104] width 441 height 34
type input "C:\fakepath\Business License.png"
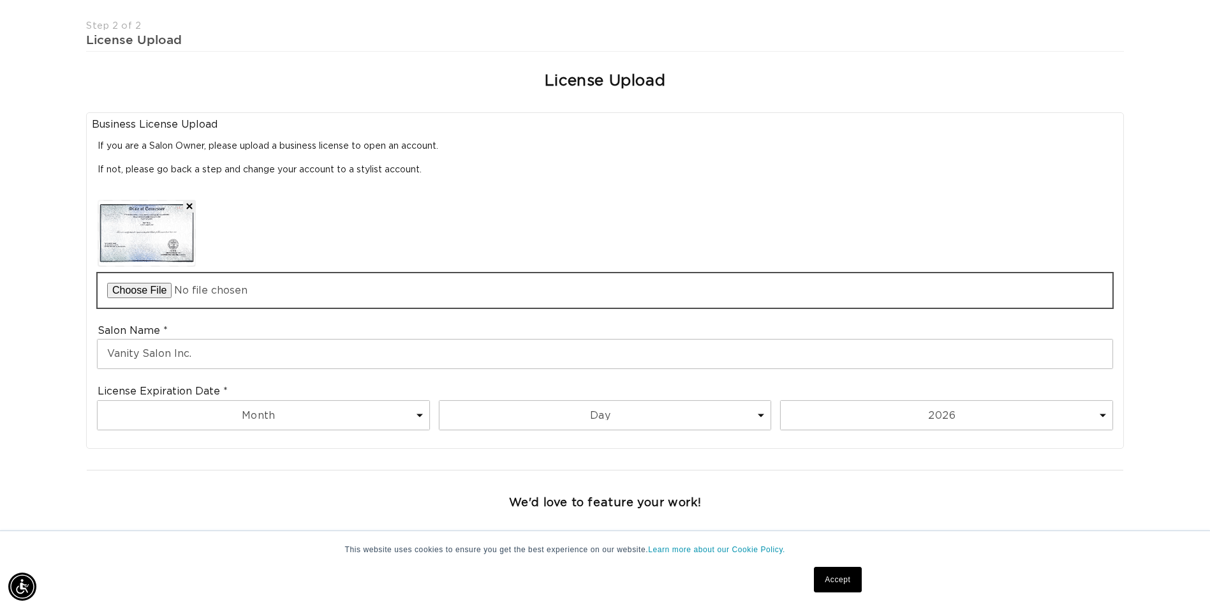
scroll to position [510, 0]
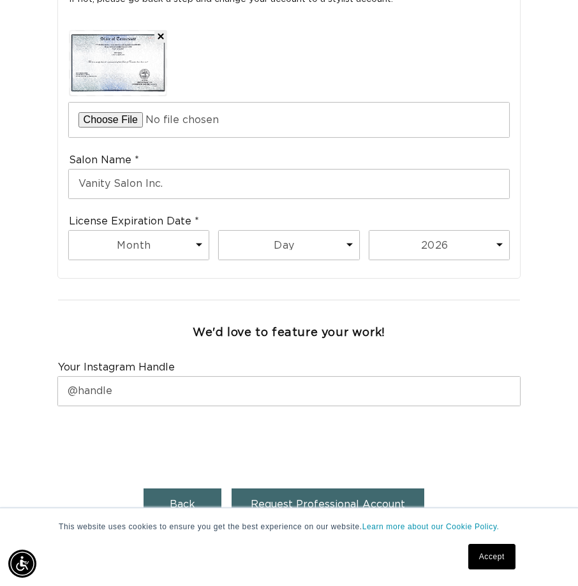
click at [113, 484] on div "Step 2 of 2 License Upload License Upload Cosmetology License Upload Upload Cos…" at bounding box center [289, 191] width 464 height 681
click at [165, 245] on select "Month 1 2 3 4 5 6 7 8 9 10 11 12" at bounding box center [139, 245] width 140 height 29
select select "6"
click at [70, 231] on select "Month 1 2 3 4 5 6 7 8 9 10 11 12" at bounding box center [139, 245] width 140 height 29
click at [288, 241] on select "Day 1 2 3 4 5 6 7 8 9 10 11 12 13 14 15 16 17 18 19 20 21 22 23 24 25 26 27 28 …" at bounding box center [289, 245] width 140 height 29
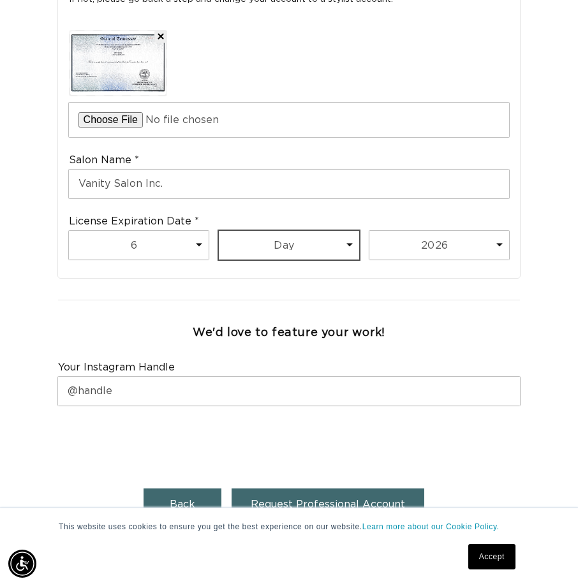
select select "30"
click at [219, 231] on select "Day 1 2 3 4 5 6 7 8 9 10 11 12 13 14 15 16 17 18 19 20 21 22 23 24 25 26 27 28 …" at bounding box center [289, 245] width 140 height 29
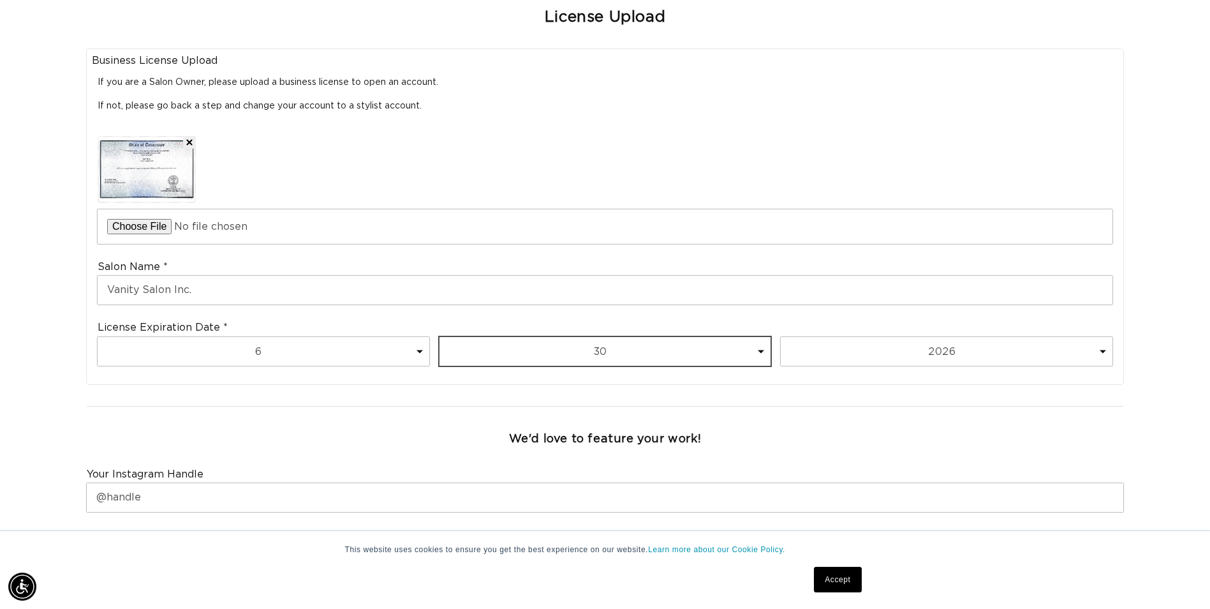
scroll to position [574, 0]
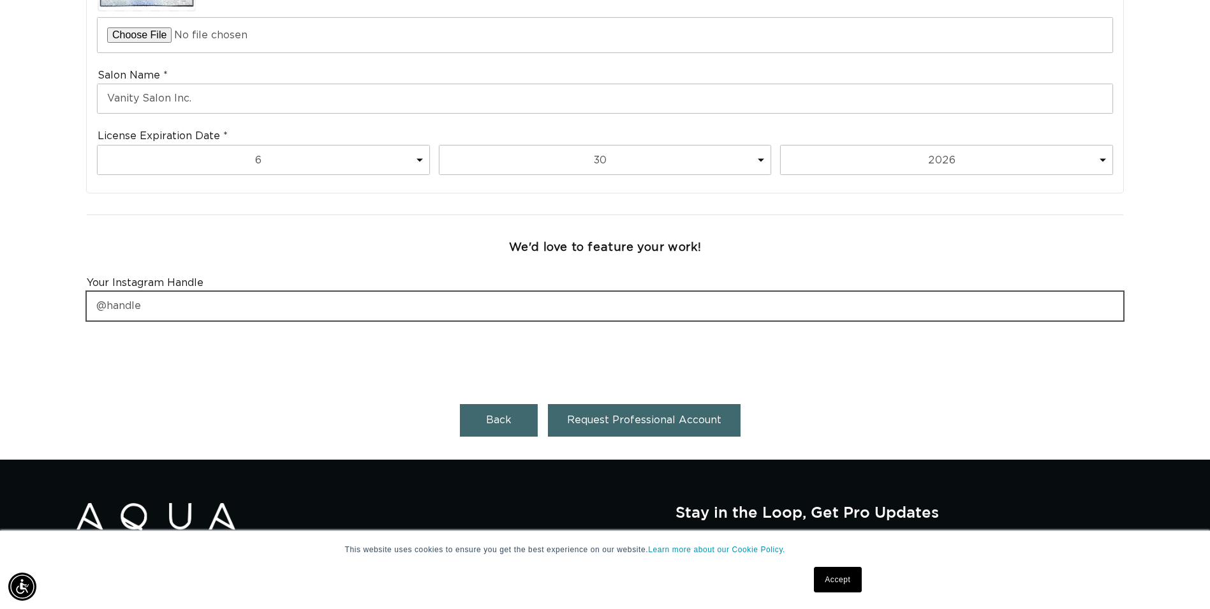
click at [507, 293] on input "text" at bounding box center [605, 306] width 1037 height 29
type input "@vanitysalonmemphis"
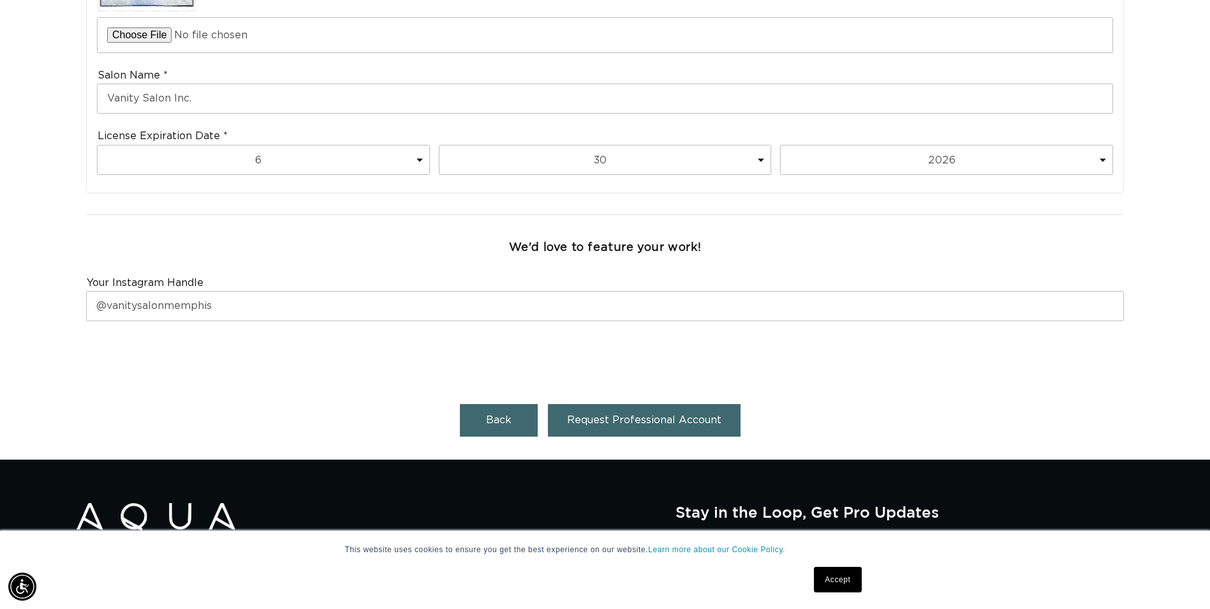
click at [692, 427] on button "Request Professional Account" at bounding box center [644, 420] width 193 height 33
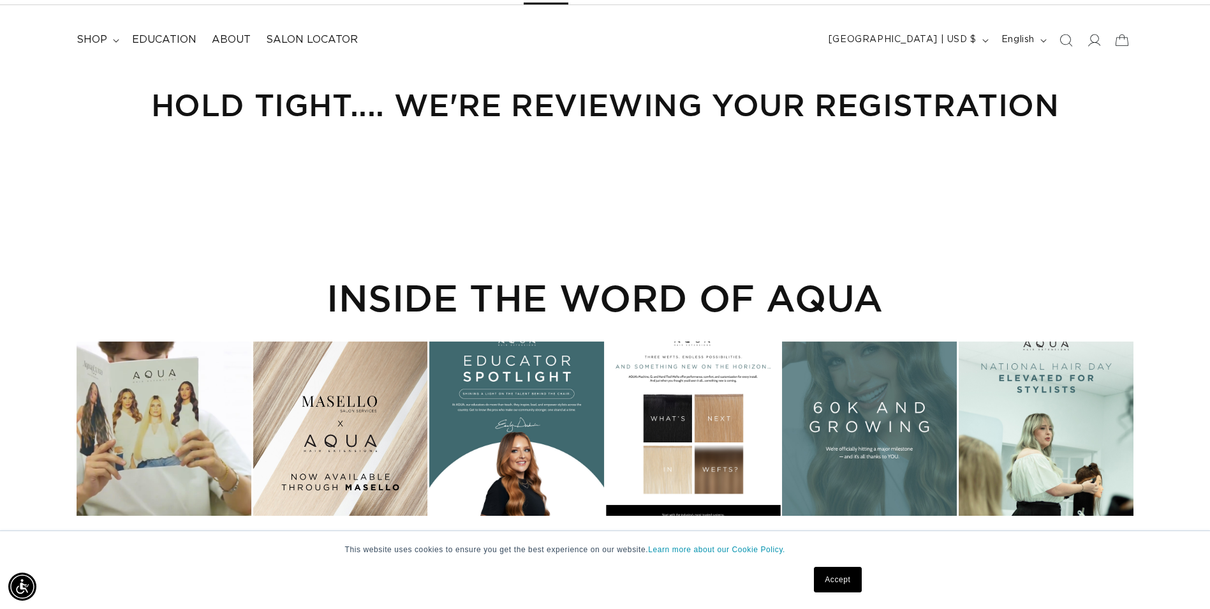
scroll to position [191, 0]
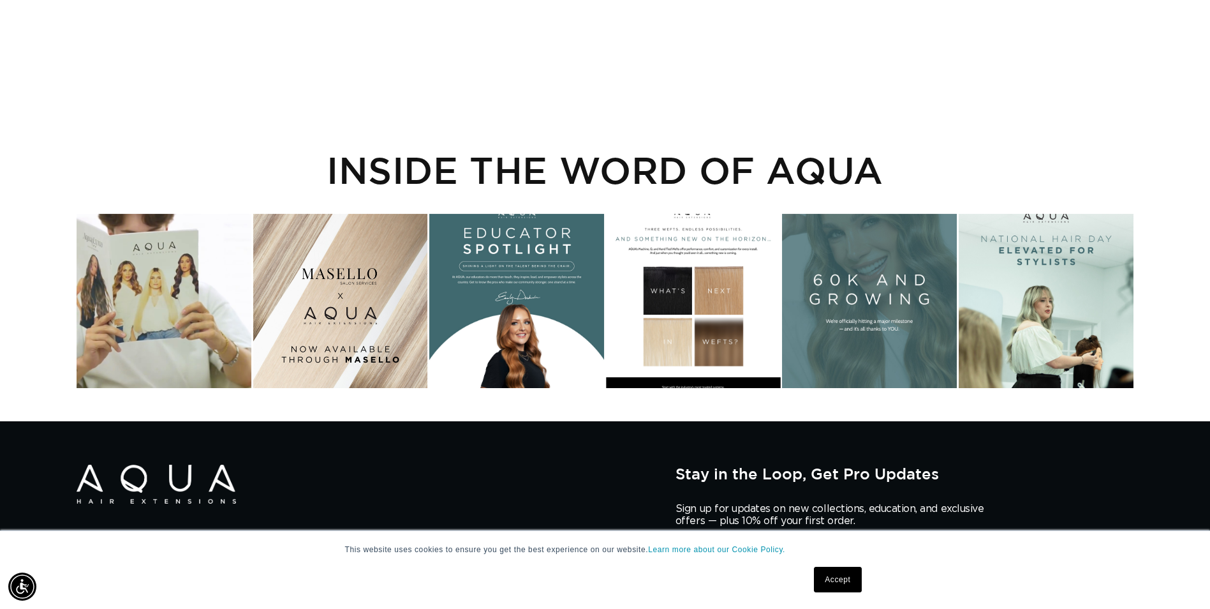
click at [843, 568] on link "Accept" at bounding box center [837, 580] width 47 height 26
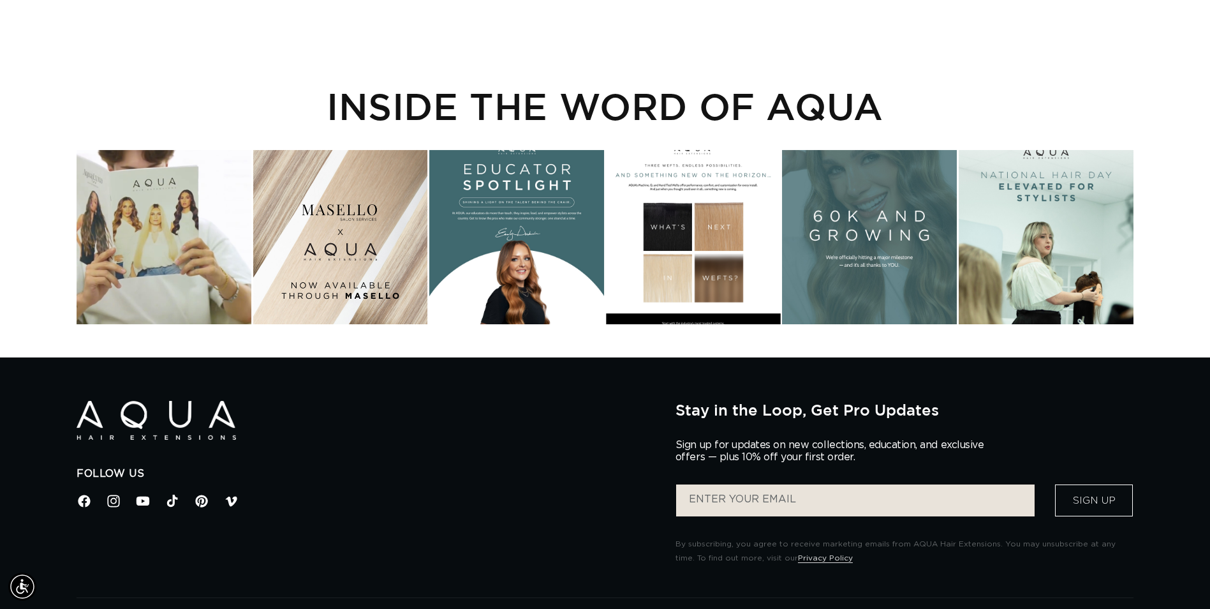
scroll to position [0, 0]
